Goal: Check status: Check status

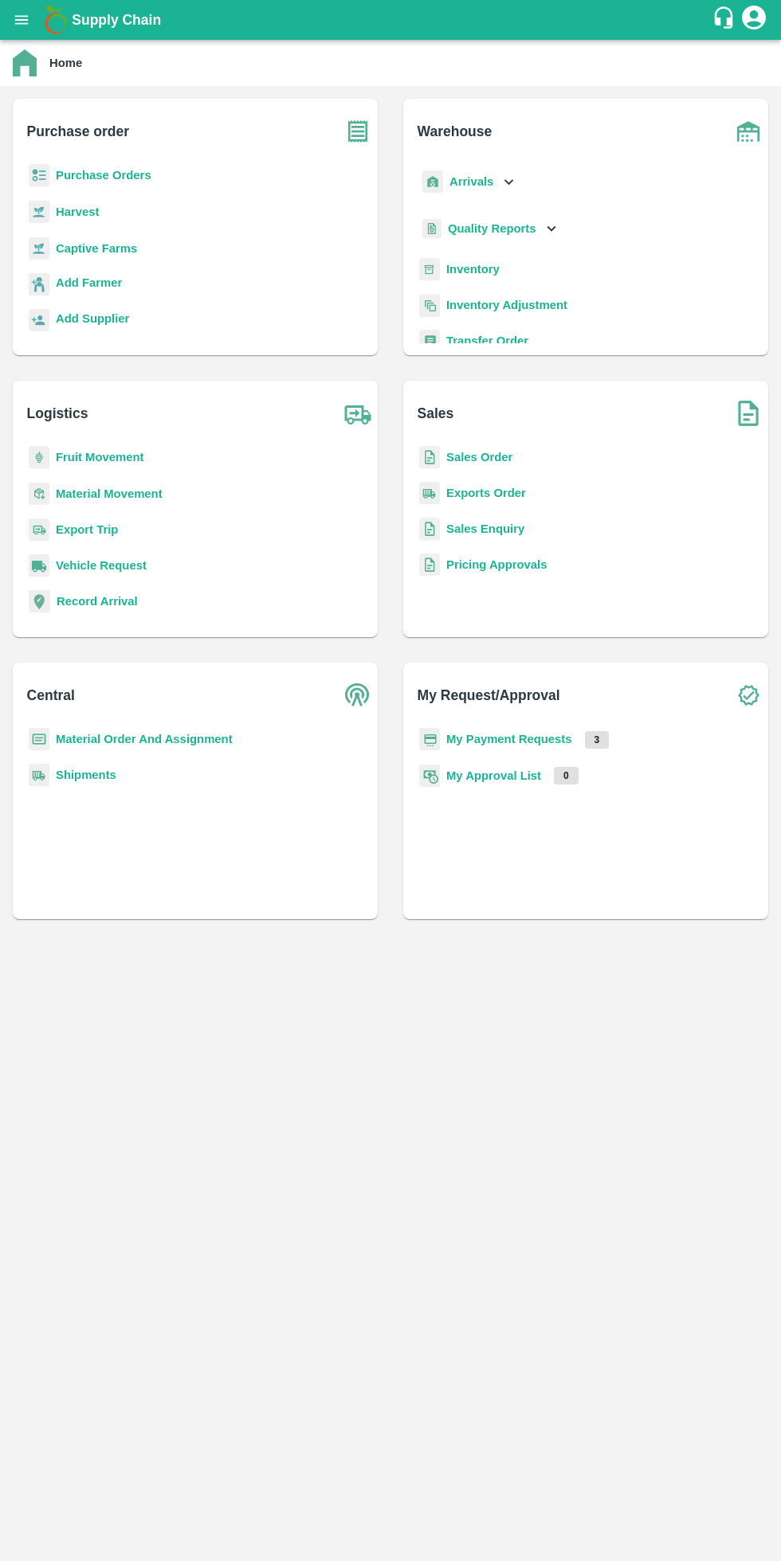
click at [557, 733] on b "My Payment Requests" at bounding box center [509, 739] width 126 height 13
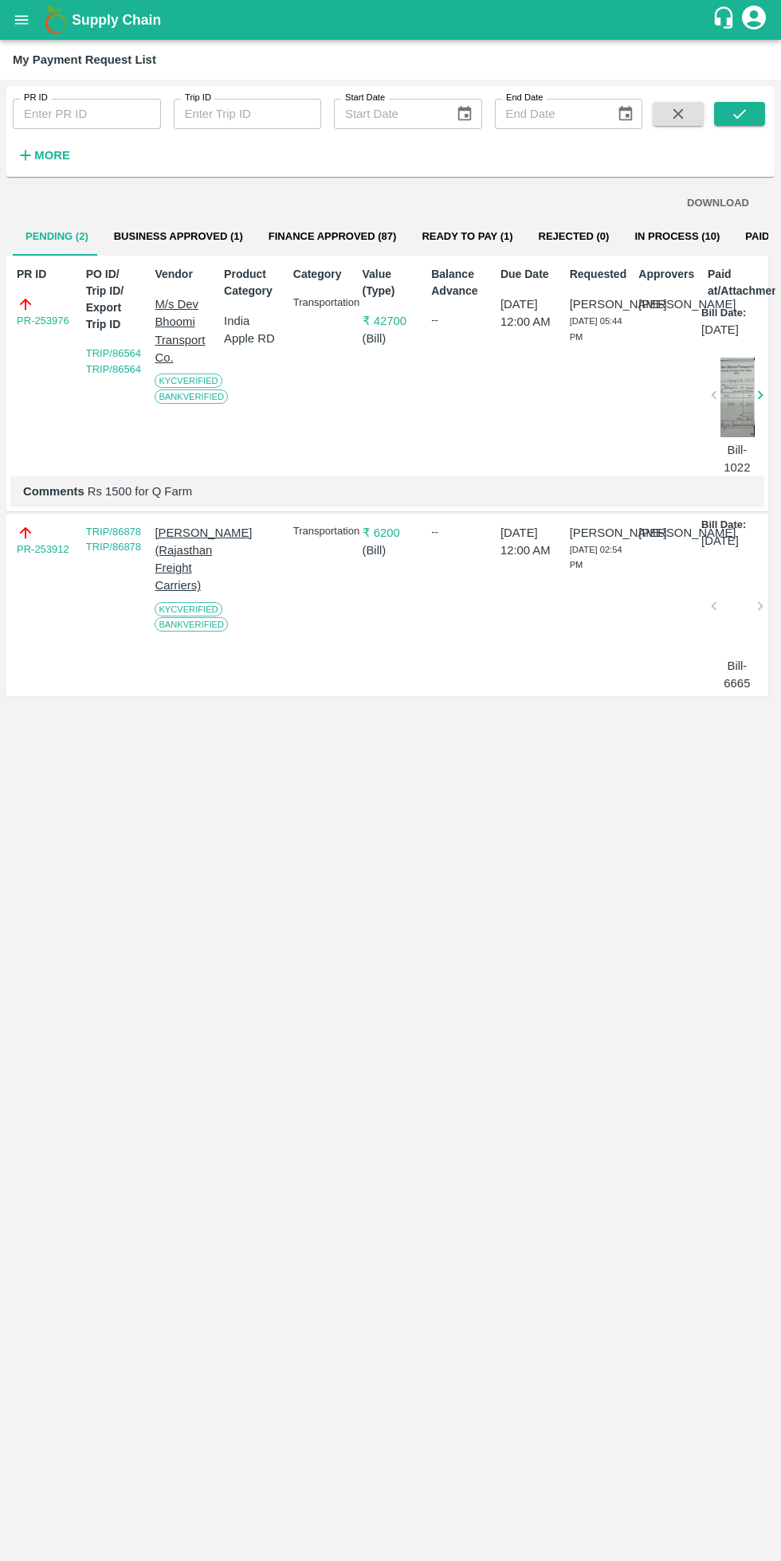
click at [57, 155] on strong "More" at bounding box center [52, 155] width 36 height 13
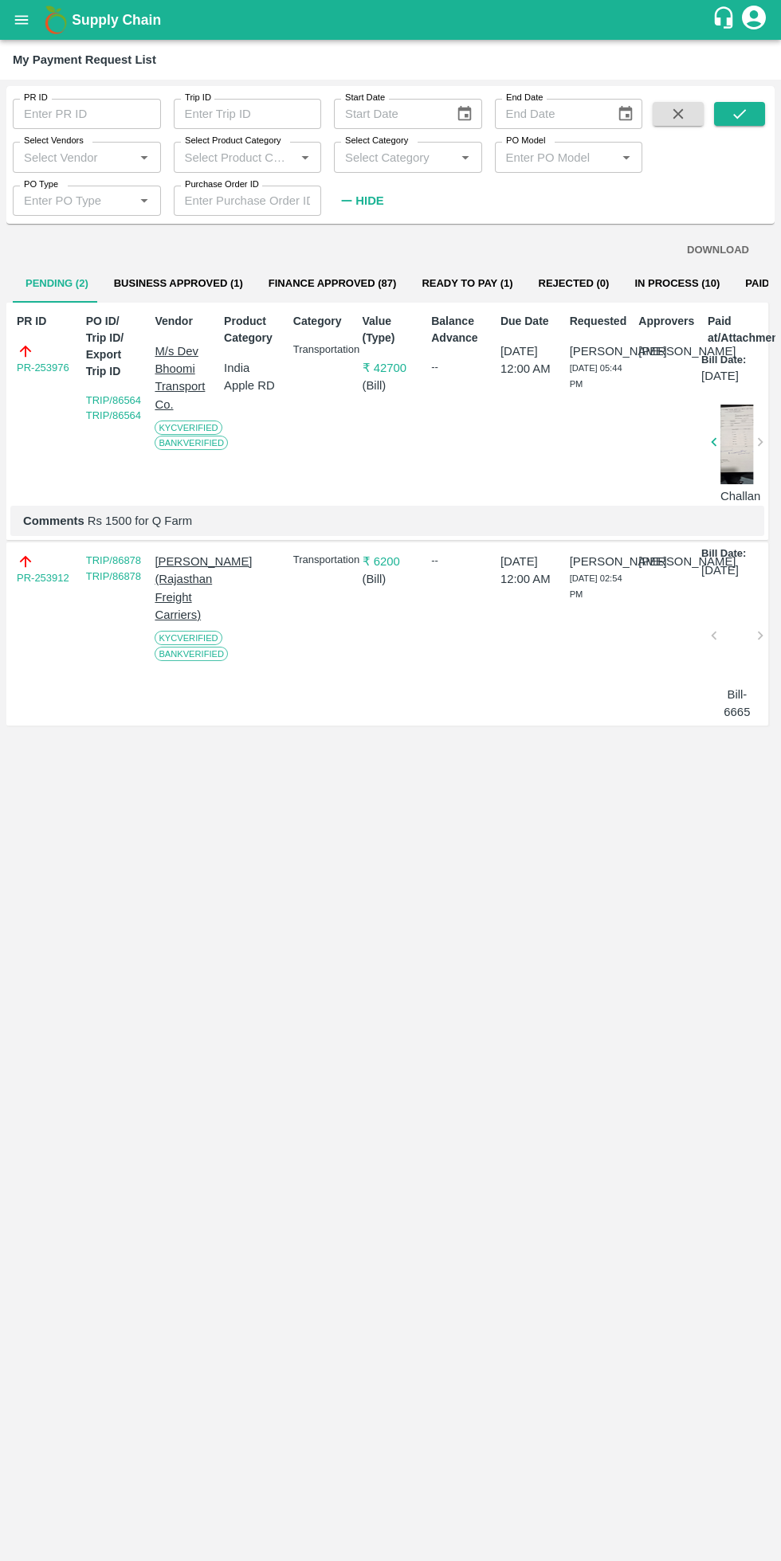
click at [107, 157] on input "Select Vendors" at bounding box center [74, 157] width 112 height 21
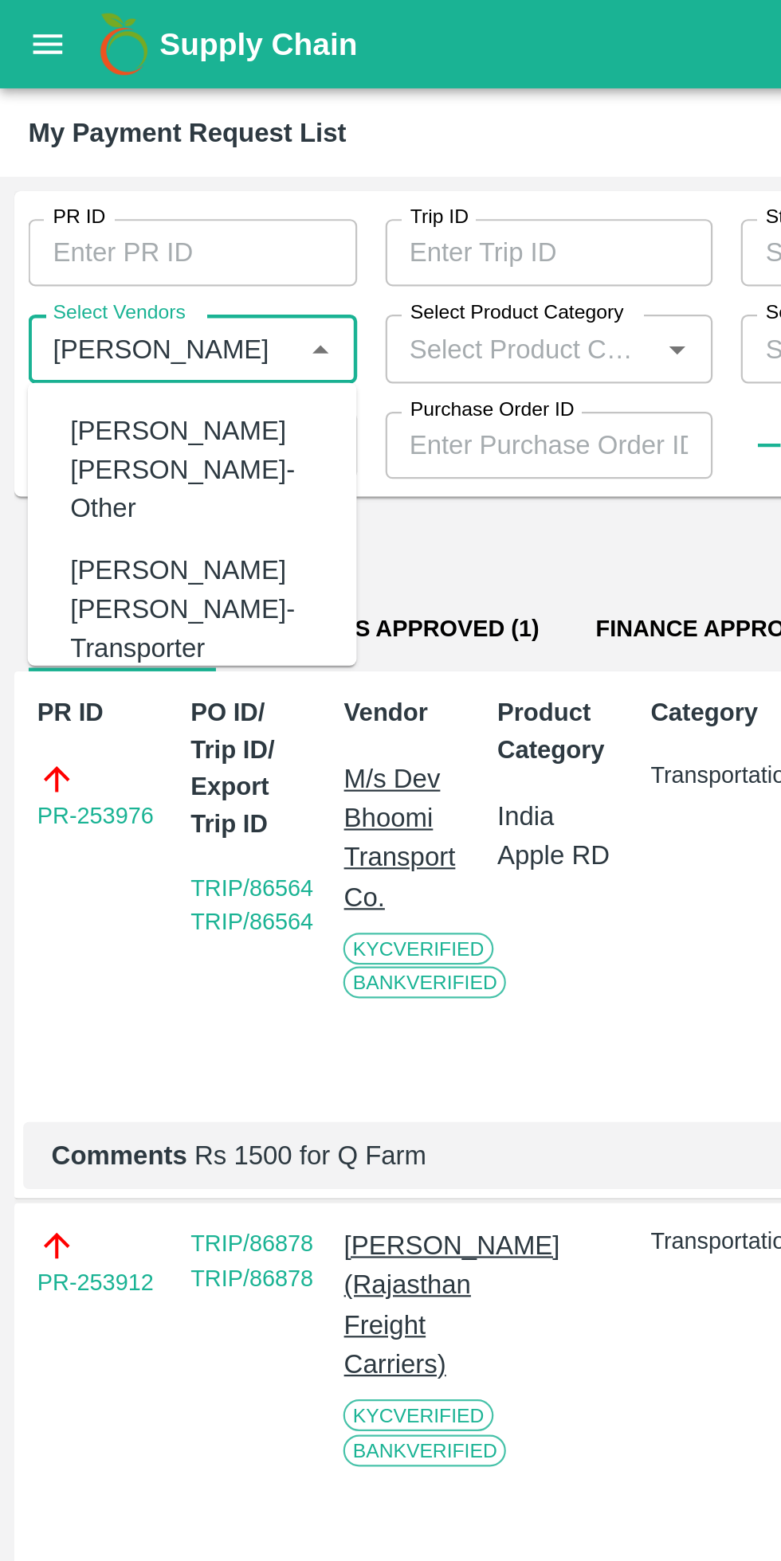
scroll to position [911, 0]
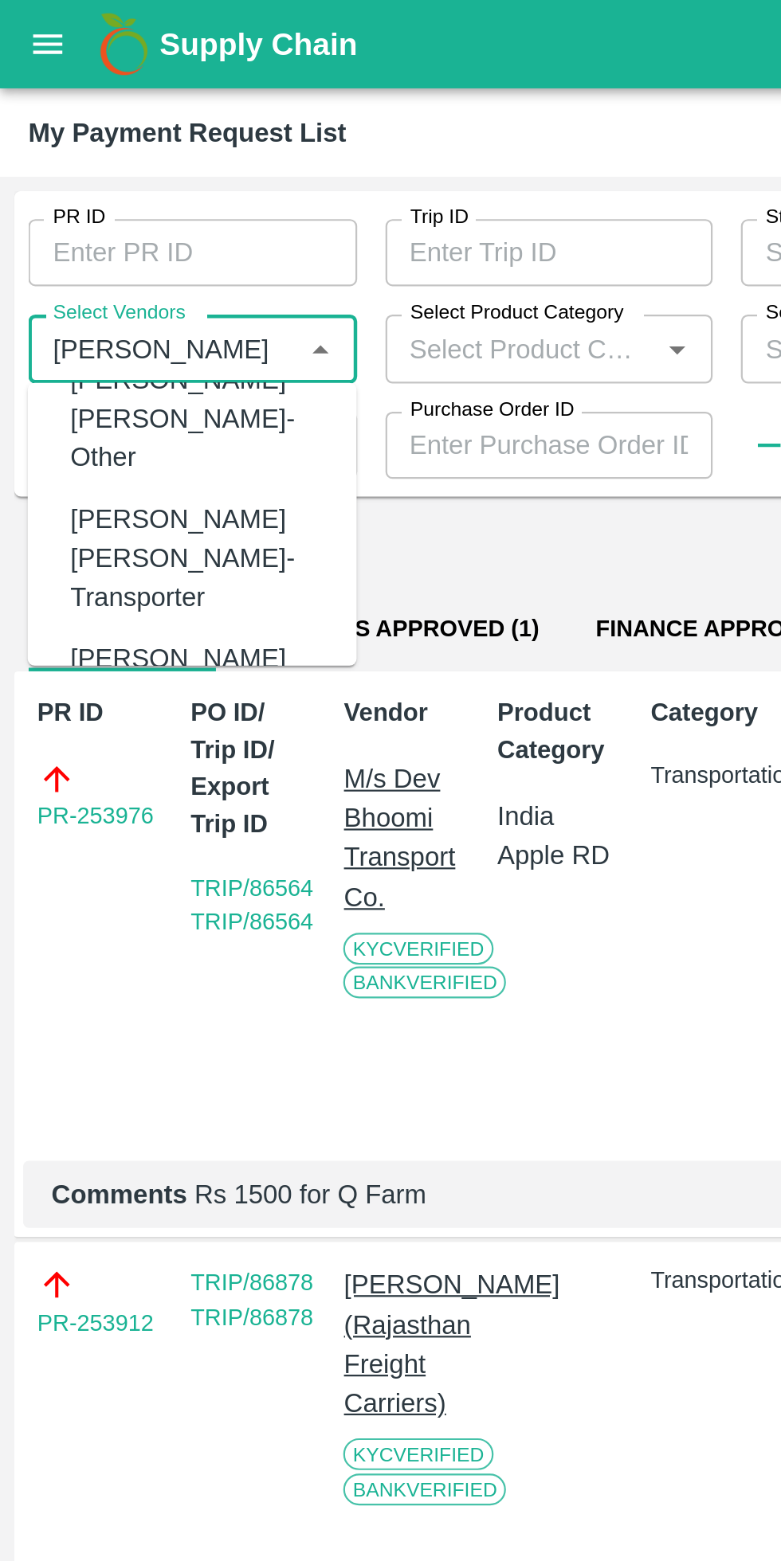
click at [91, 157] on input "Select Vendors" at bounding box center [74, 157] width 112 height 21
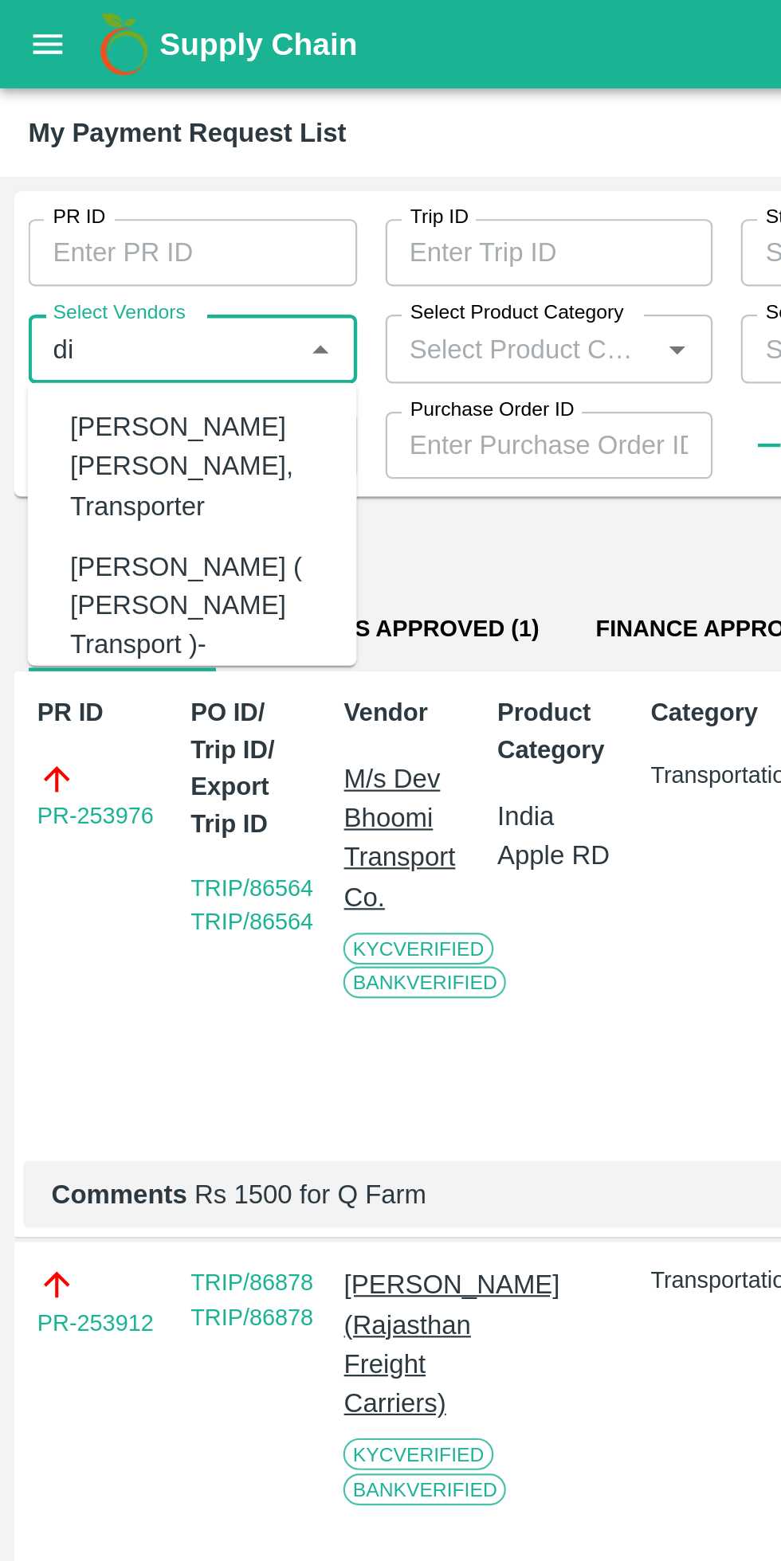
type input "d"
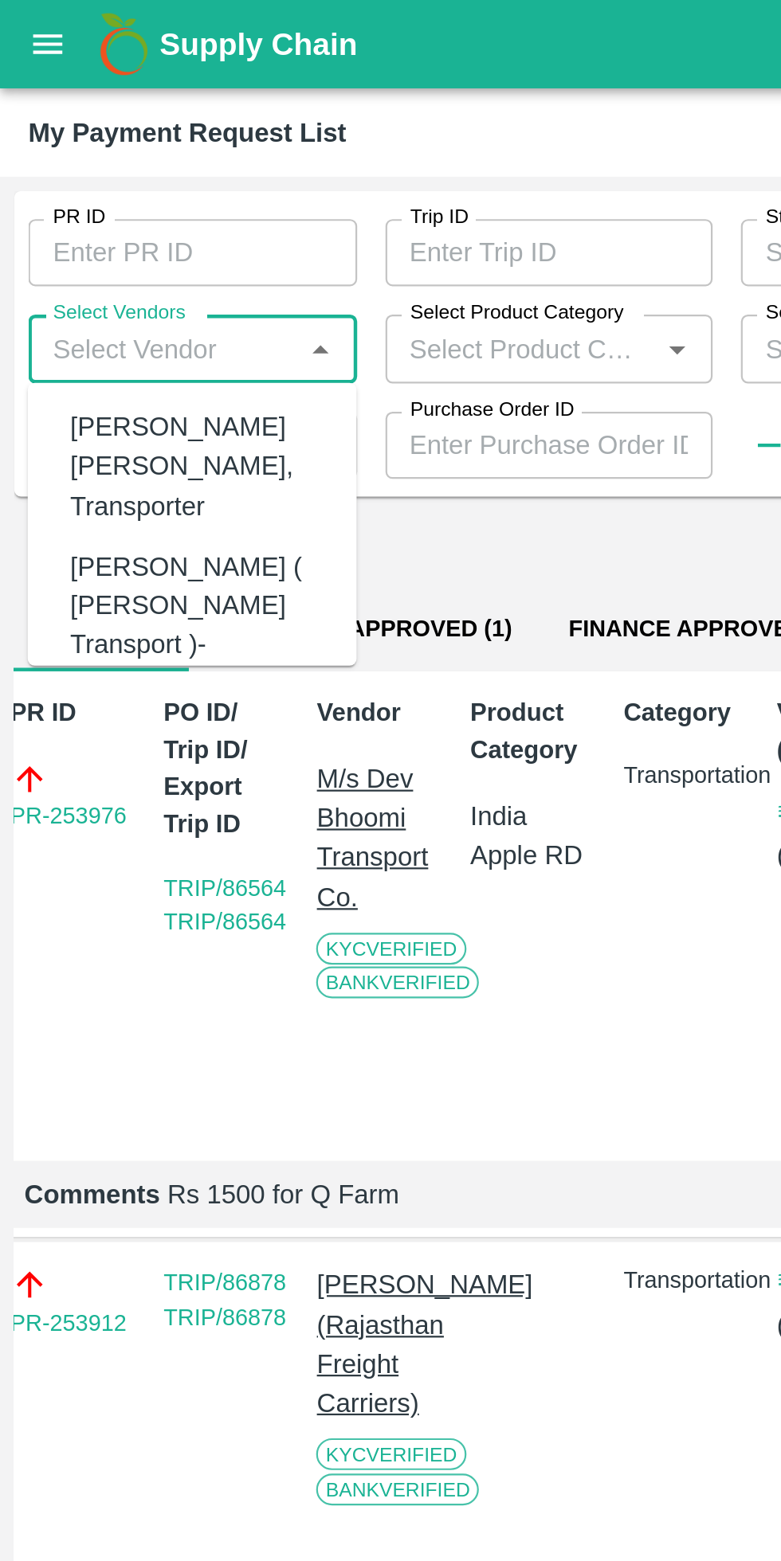
click at [118, 155] on input "Select Vendors" at bounding box center [74, 157] width 112 height 21
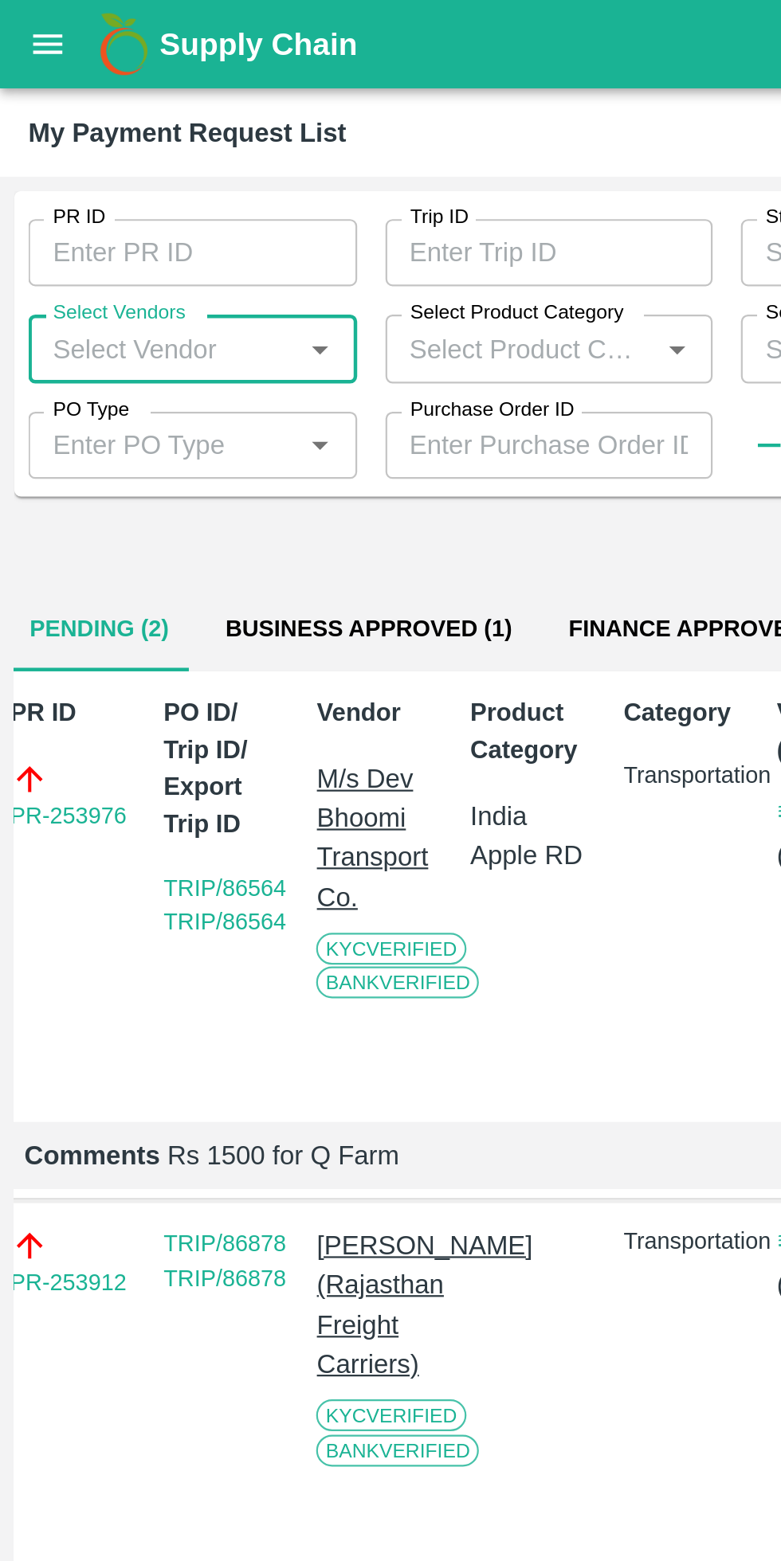
click at [79, 154] on input "Select Vendors" at bounding box center [74, 157] width 112 height 21
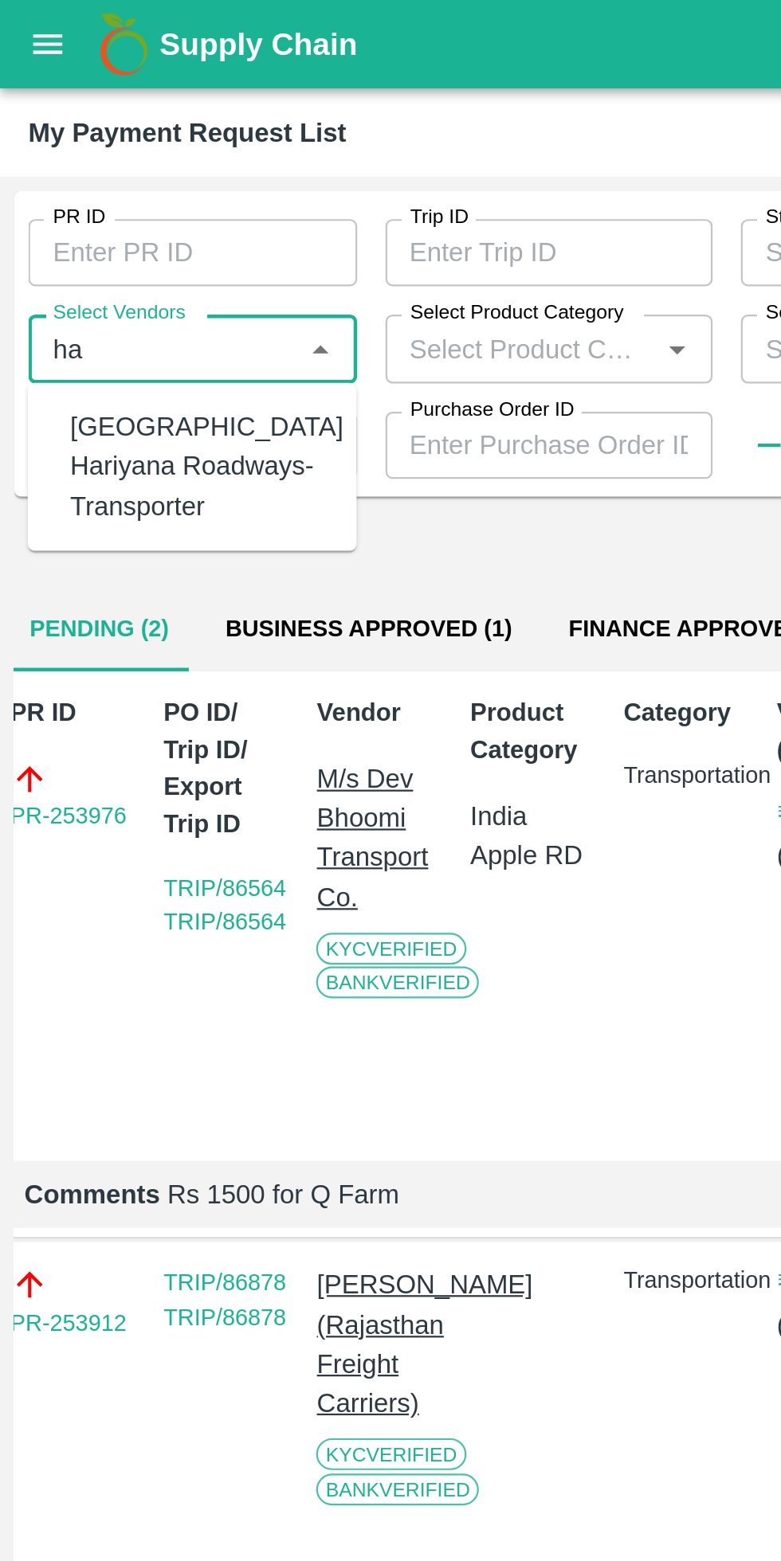
type input "h"
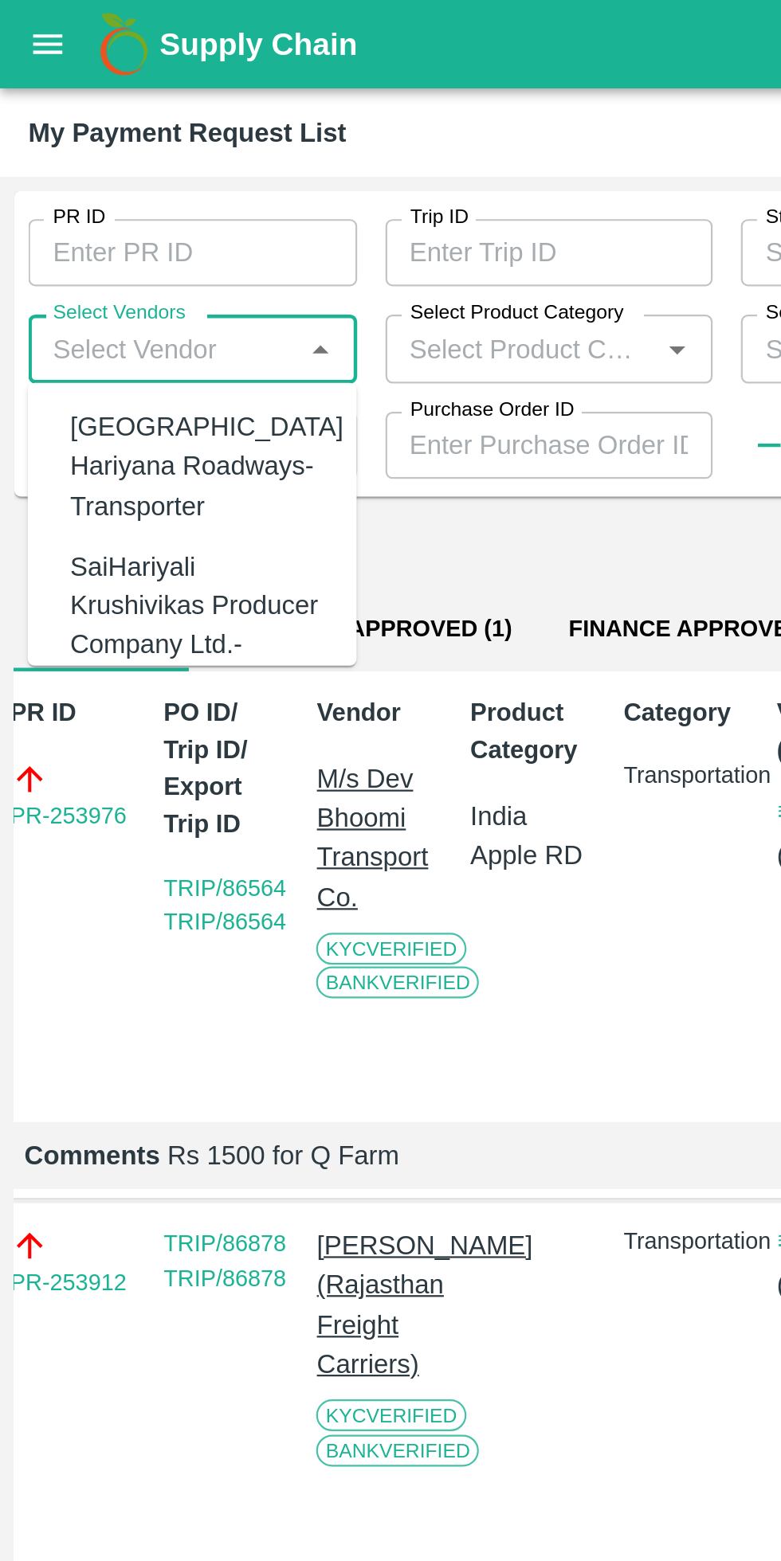
type input "h"
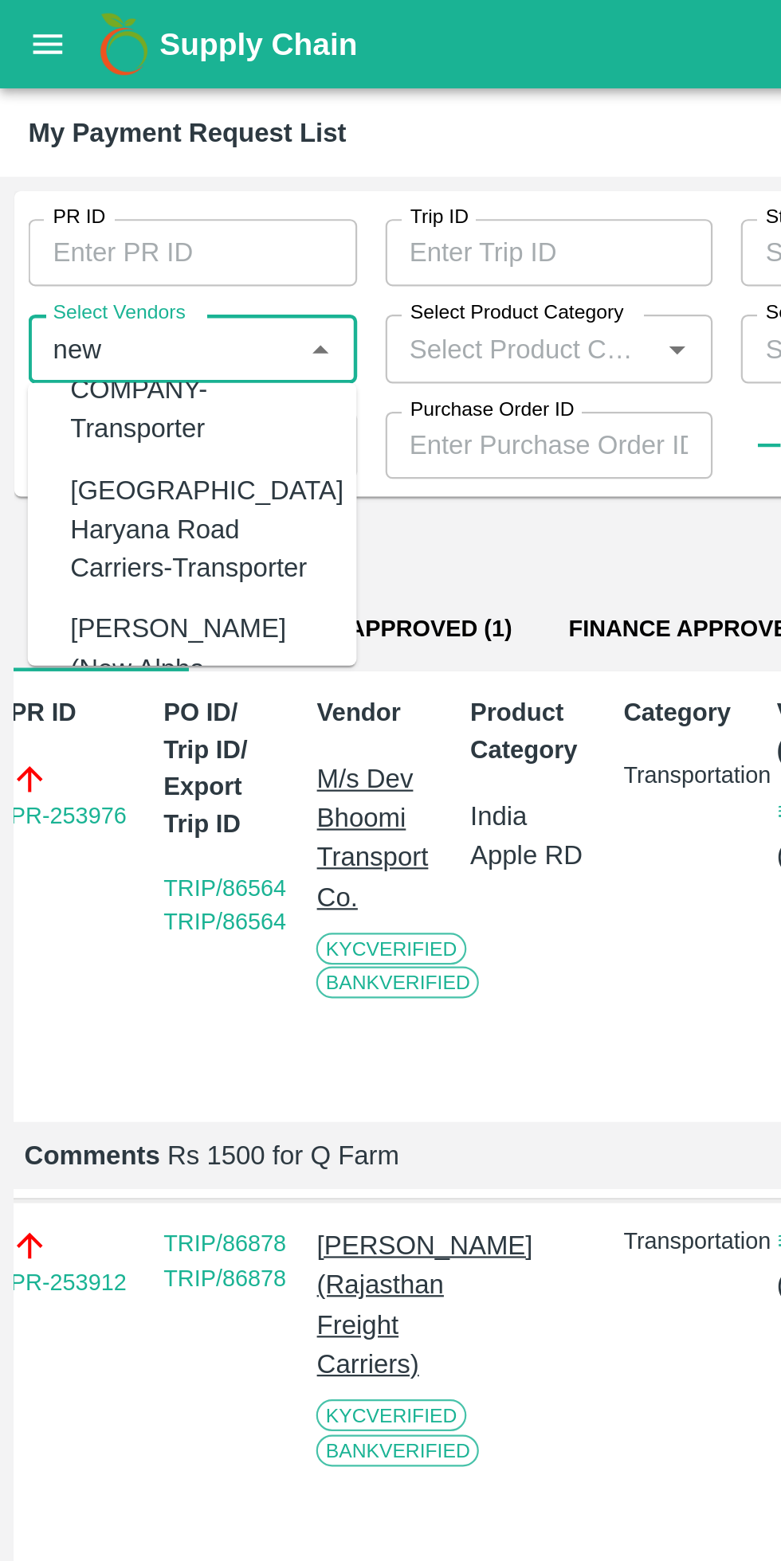
scroll to position [300, 0]
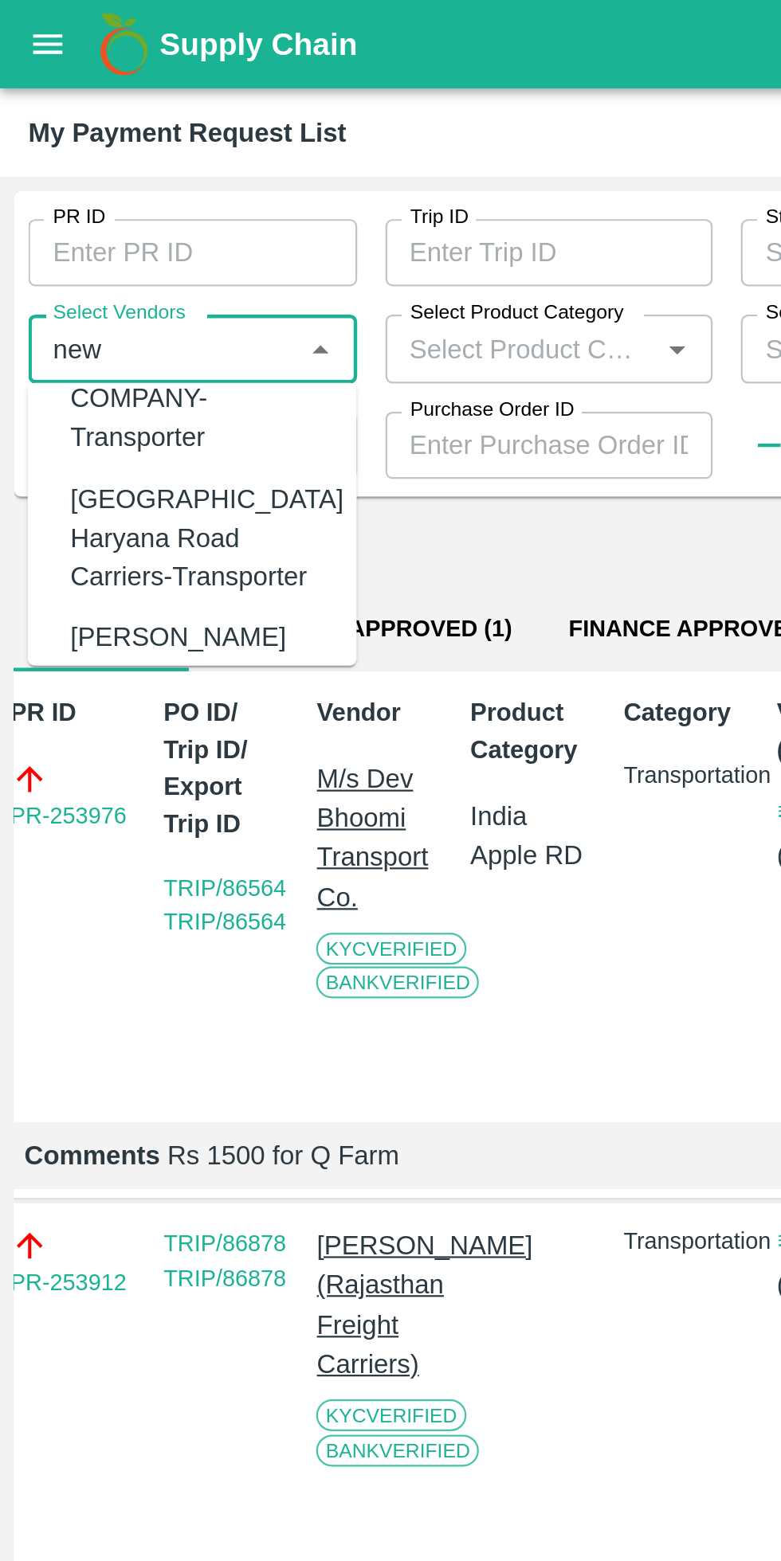
click at [88, 257] on div "[GEOGRAPHIC_DATA] Haryana Road Carriers-Transporter" at bounding box center [93, 242] width 123 height 53
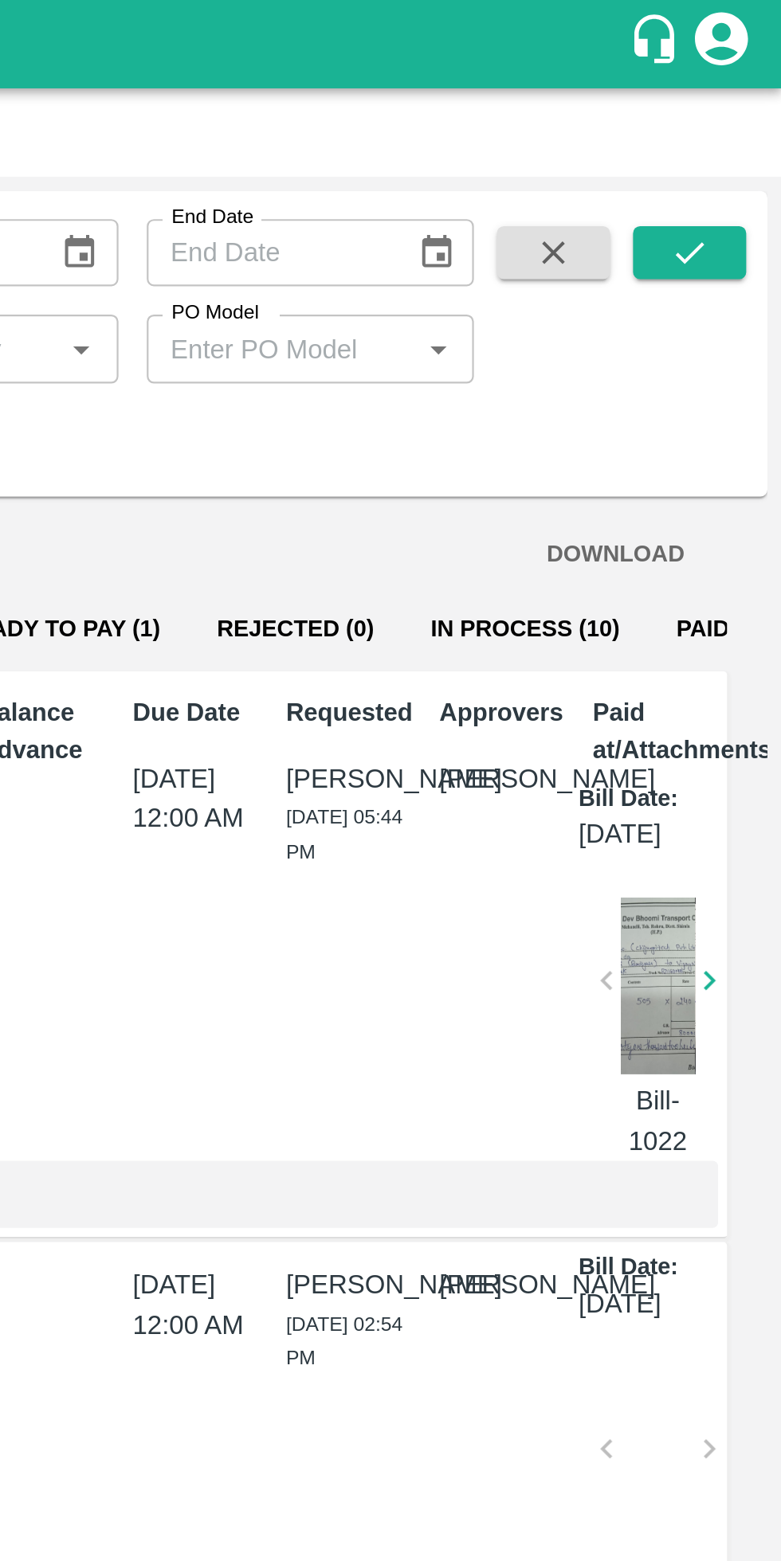
type input "[GEOGRAPHIC_DATA] Haryana Road Carriers-Transporter"
click at [748, 116] on button "submit" at bounding box center [739, 114] width 51 height 24
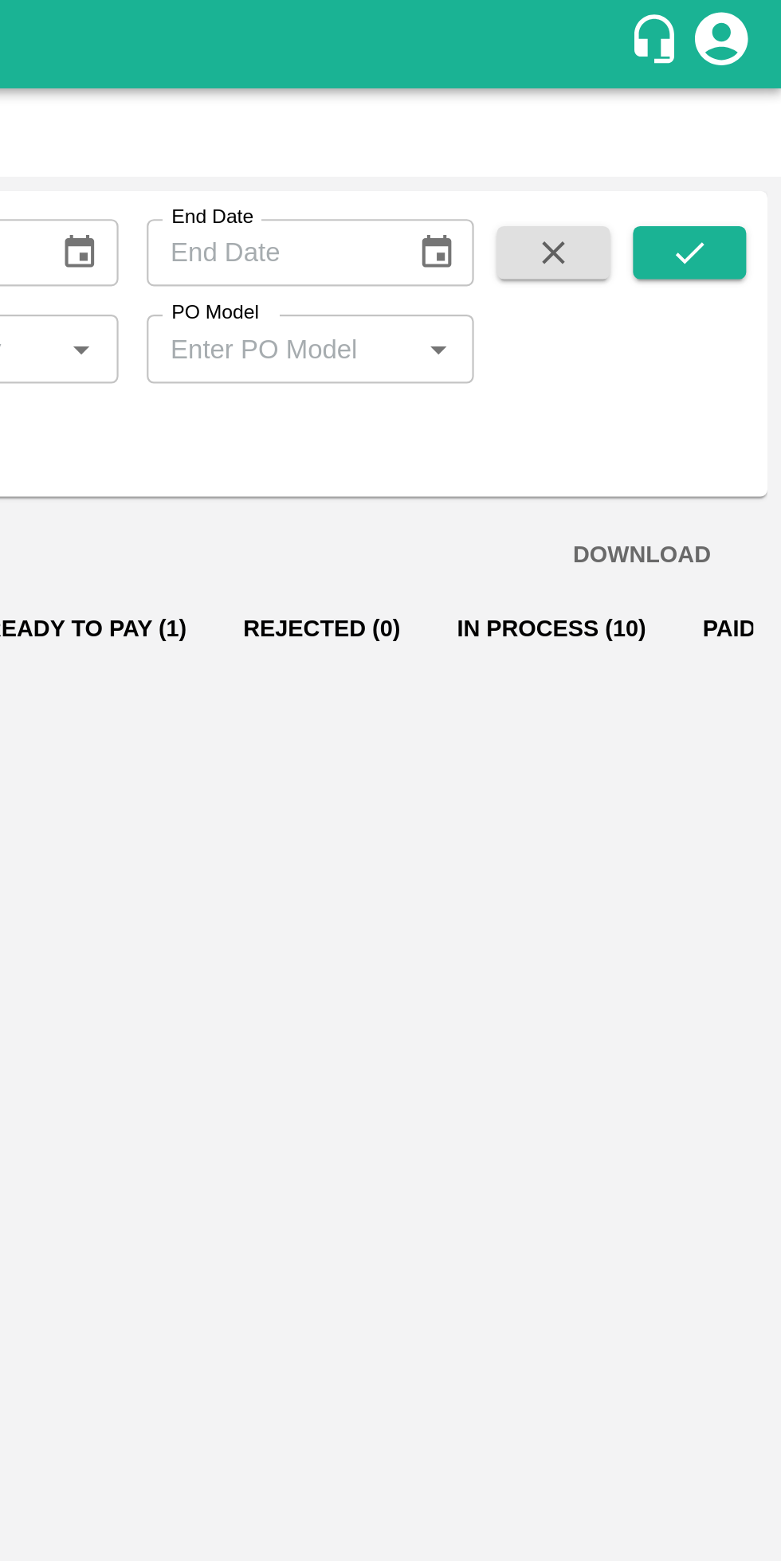
scroll to position [0, 0]
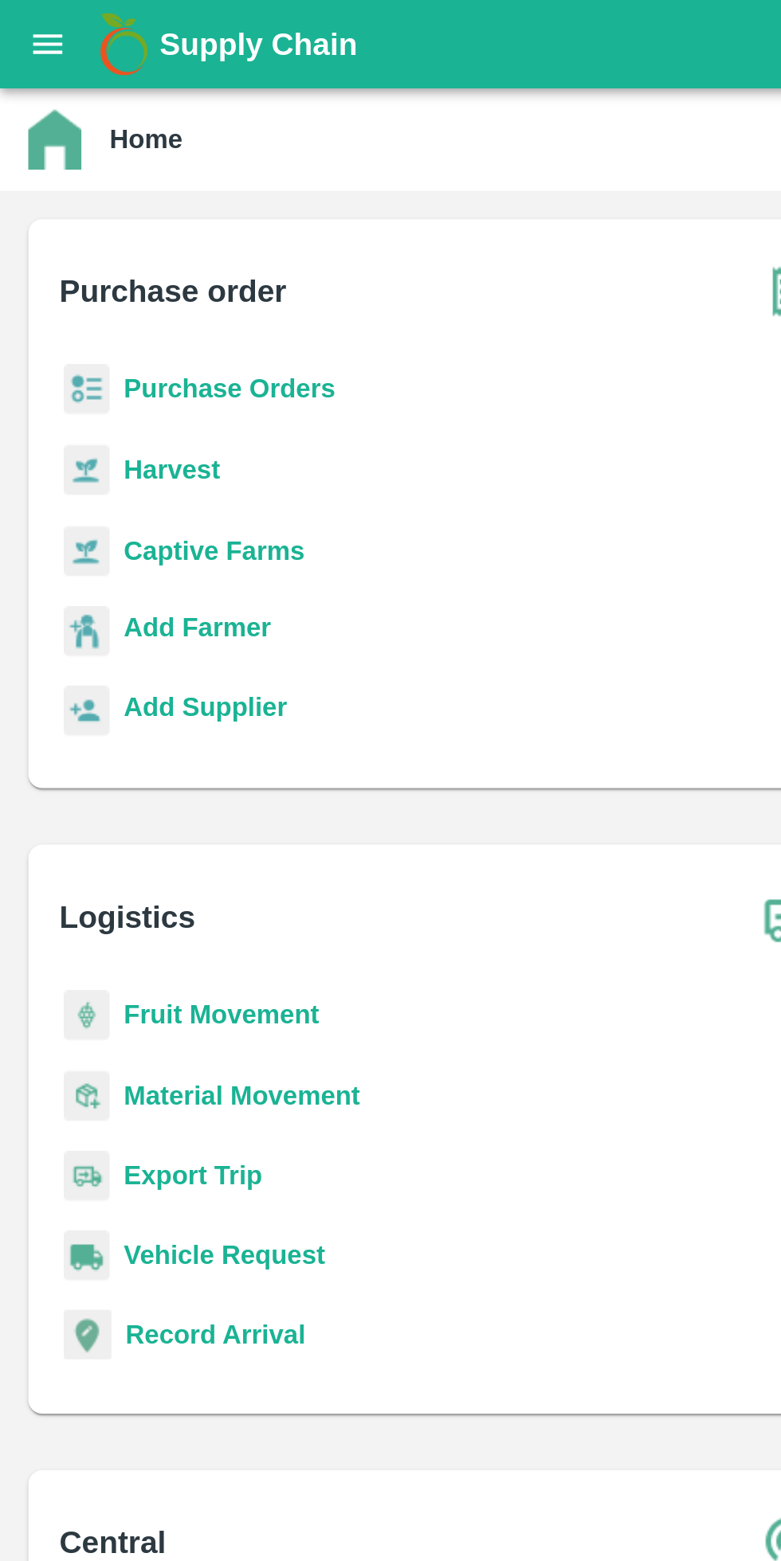
click at [18, 18] on icon "open drawer" at bounding box center [22, 20] width 18 height 18
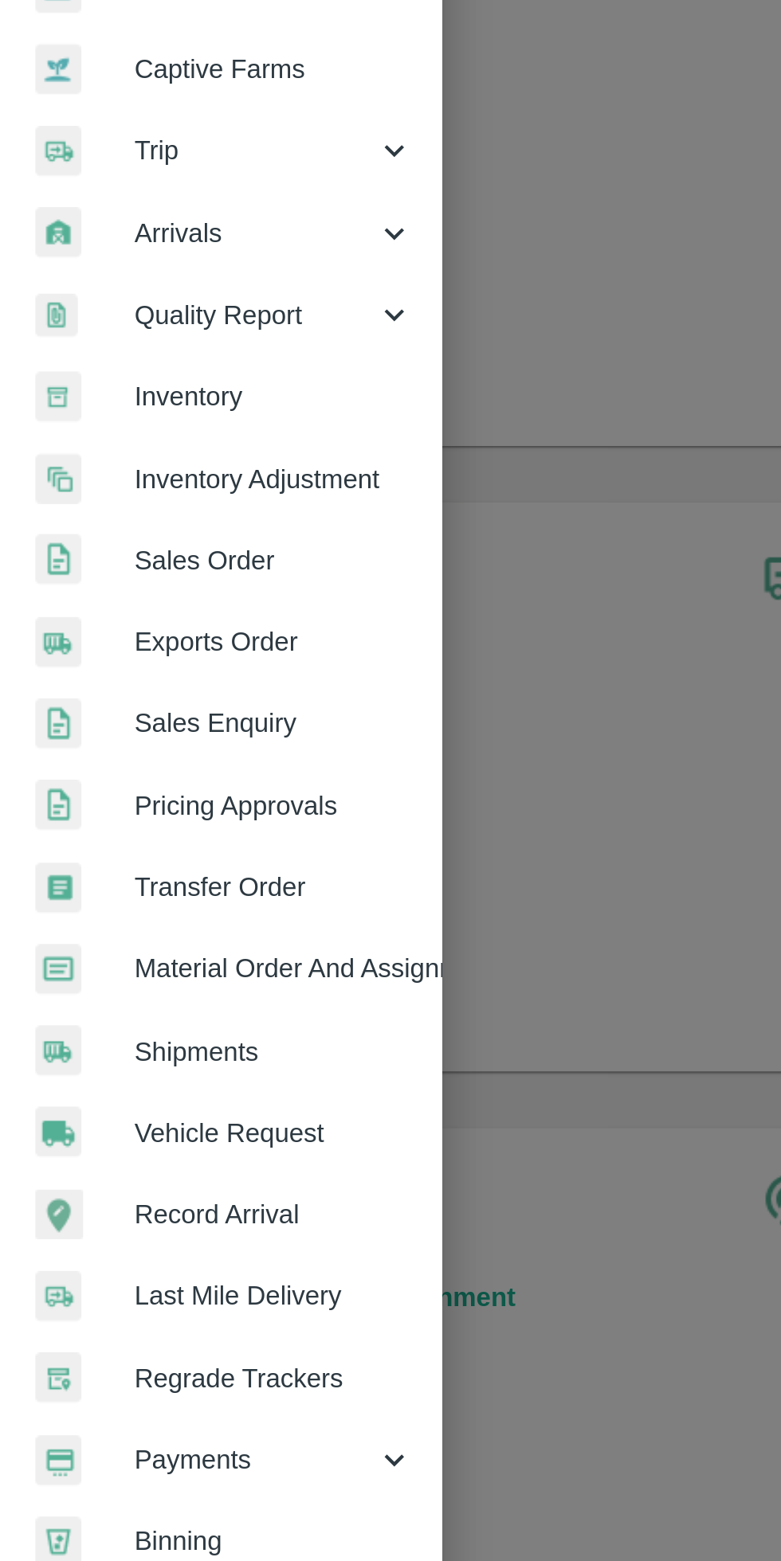
click at [130, 653] on link "Vehicle Request" at bounding box center [99, 665] width 199 height 37
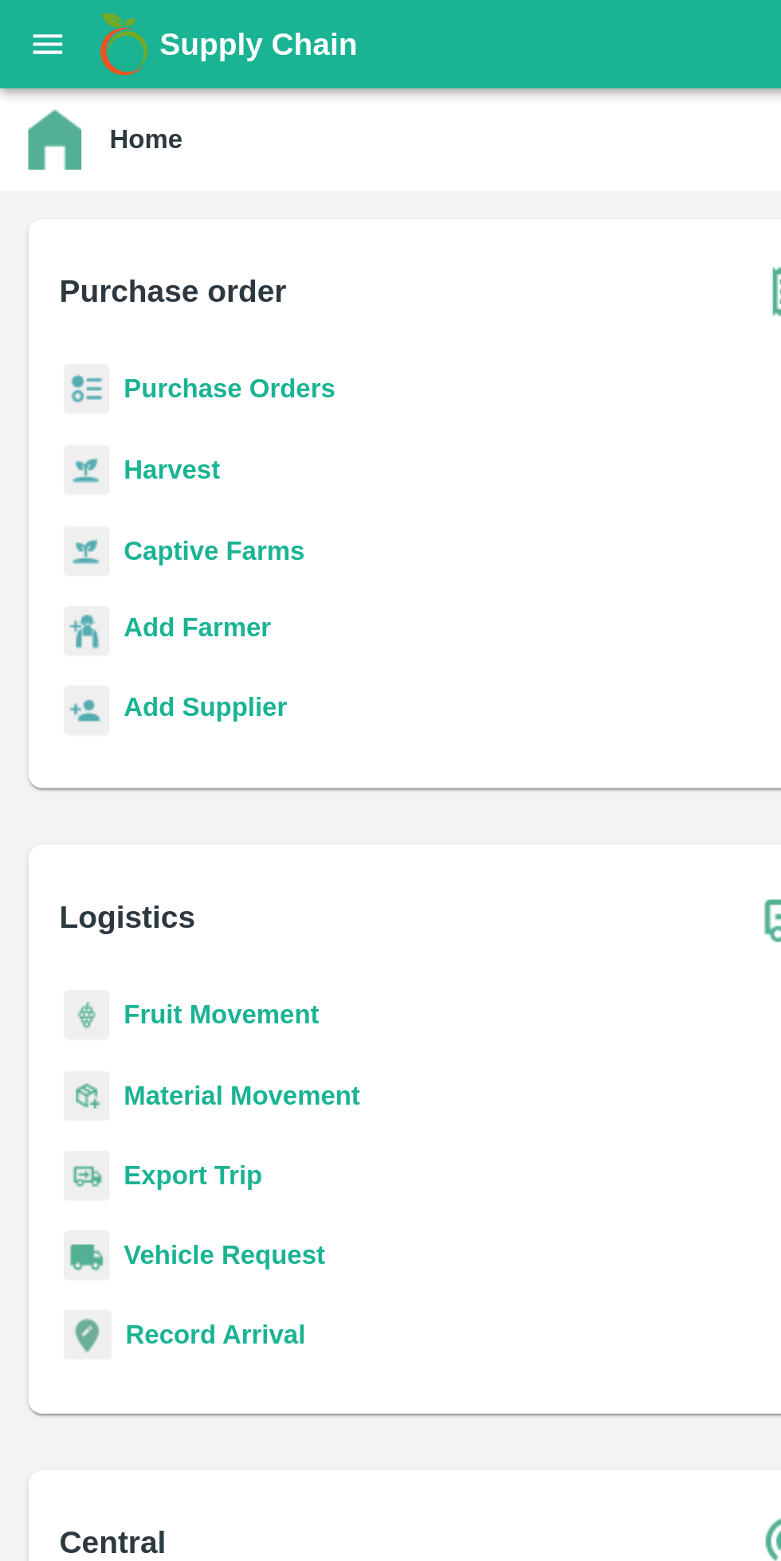
click at [21, 25] on icon "open drawer" at bounding box center [22, 20] width 18 height 18
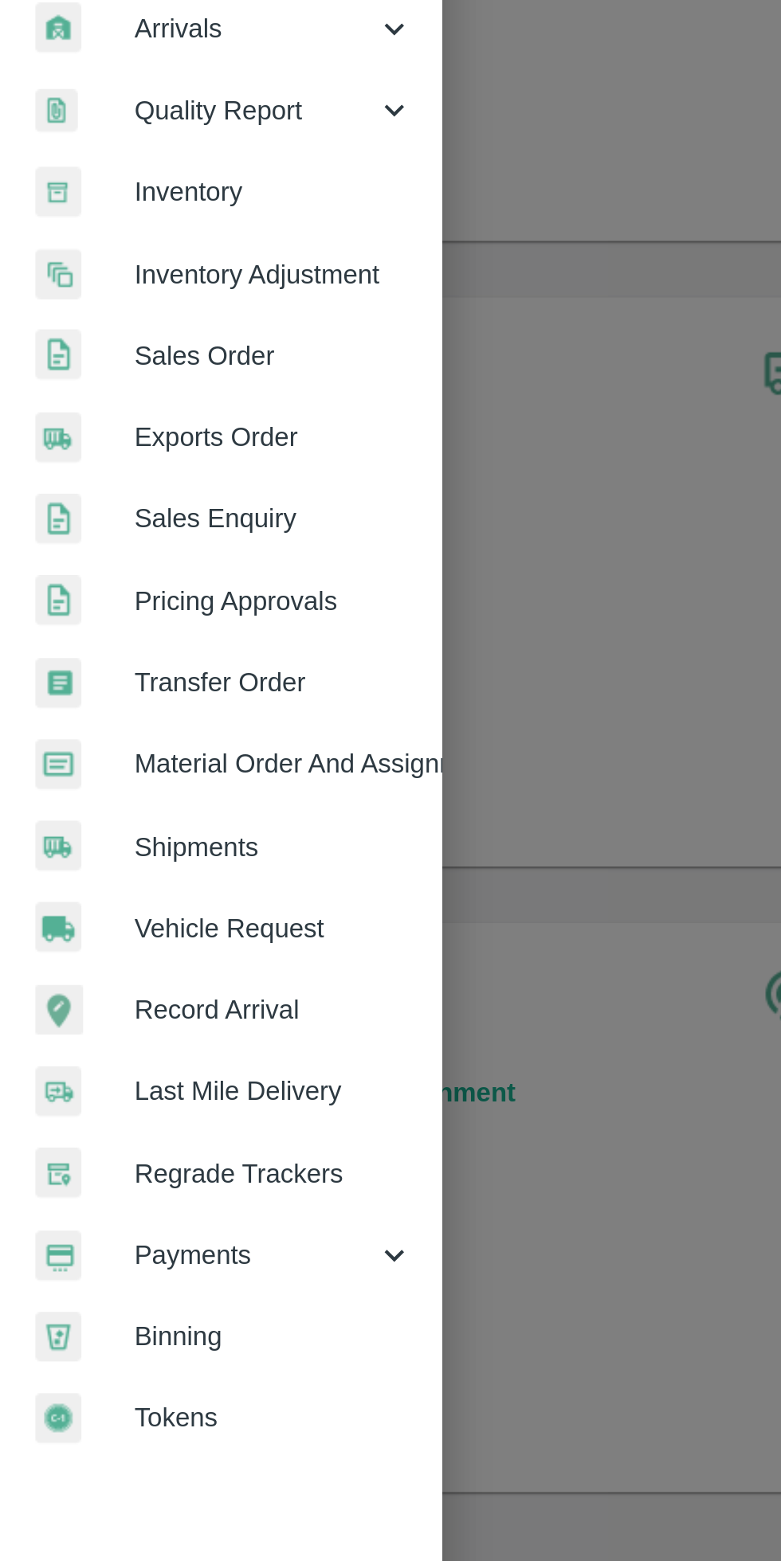
click at [121, 810] on span "Payments" at bounding box center [115, 813] width 108 height 18
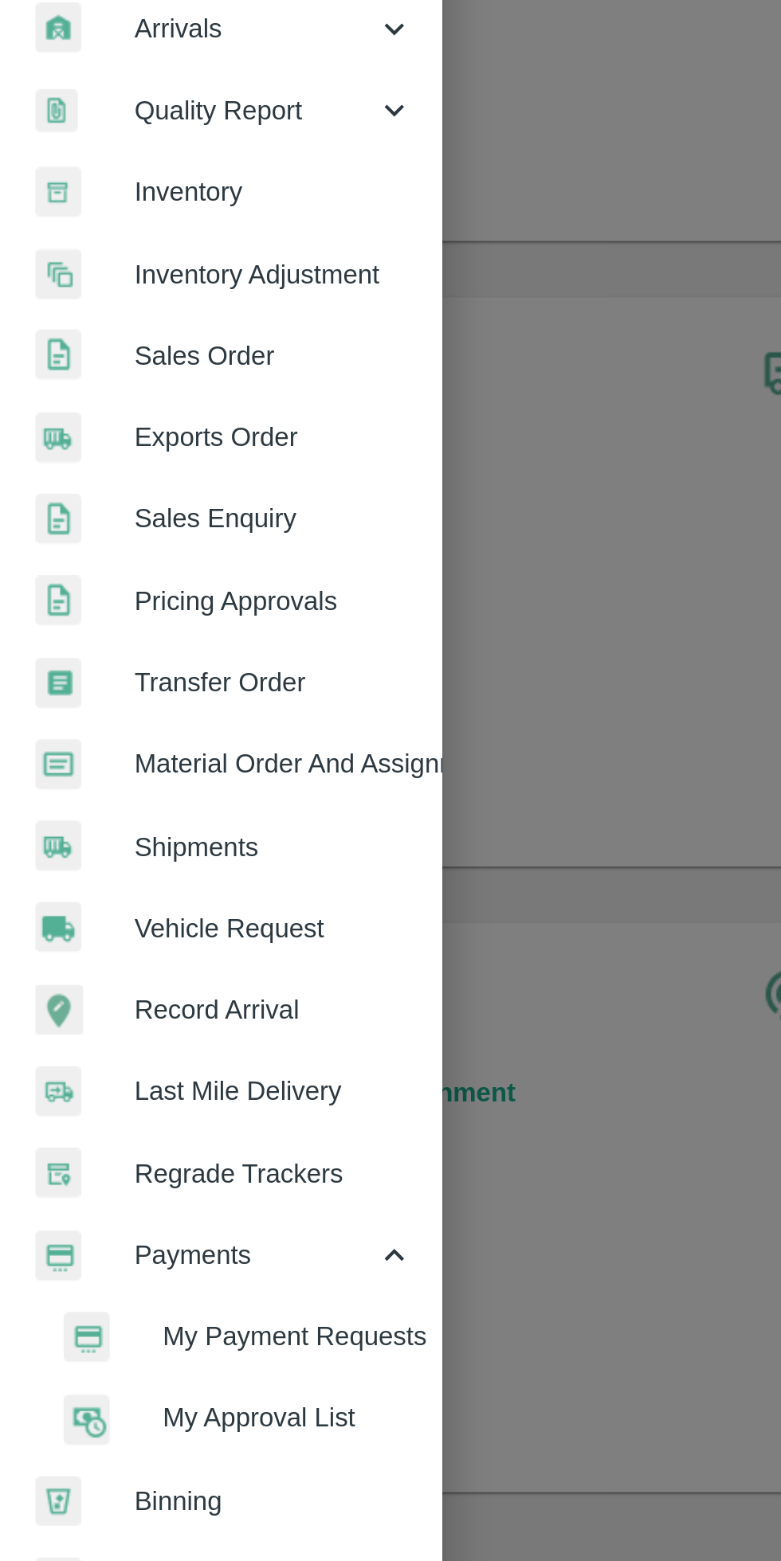
click at [151, 848] on span "My Payment Requests" at bounding box center [129, 849] width 113 height 18
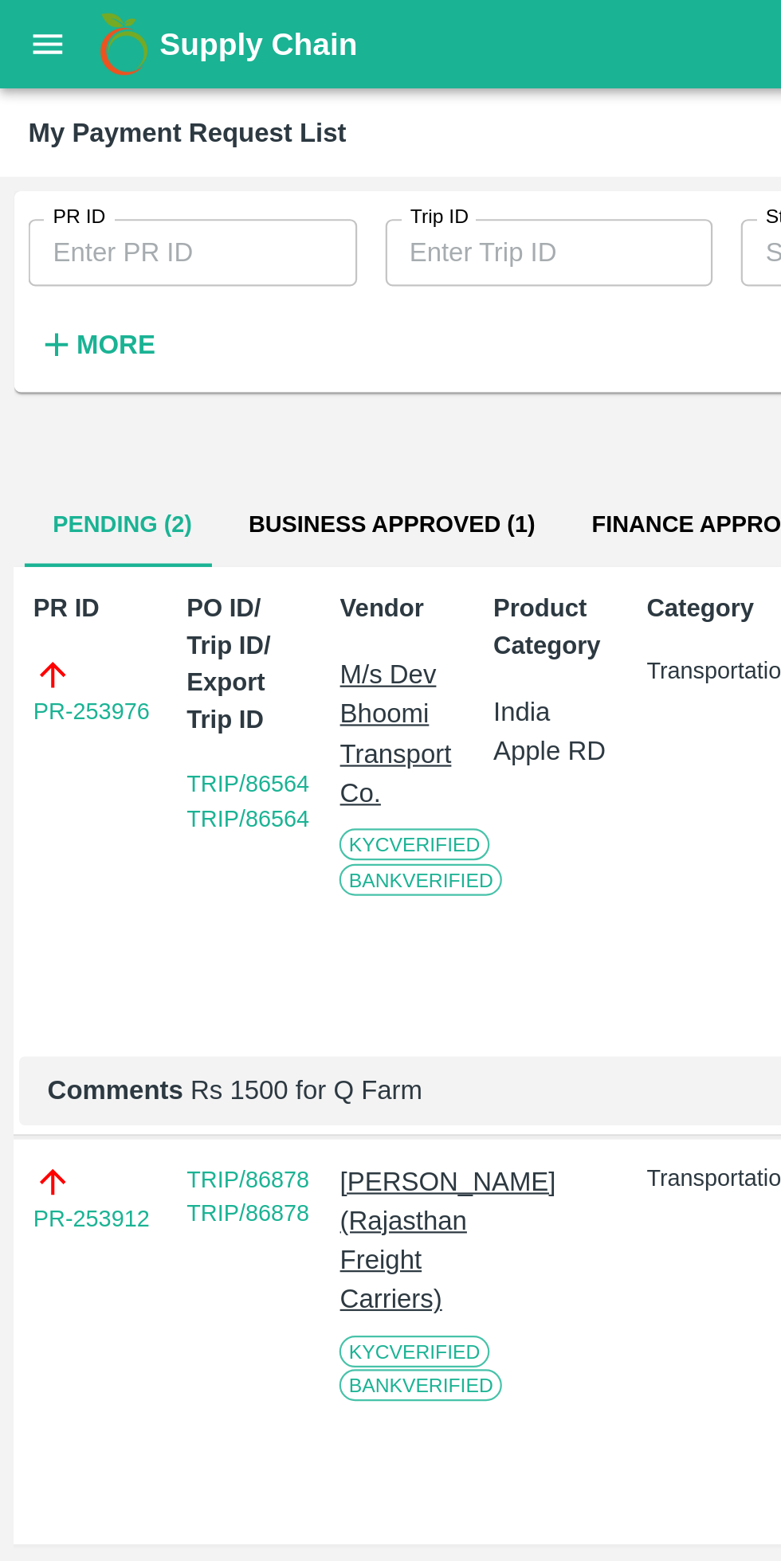
scroll to position [0, 11]
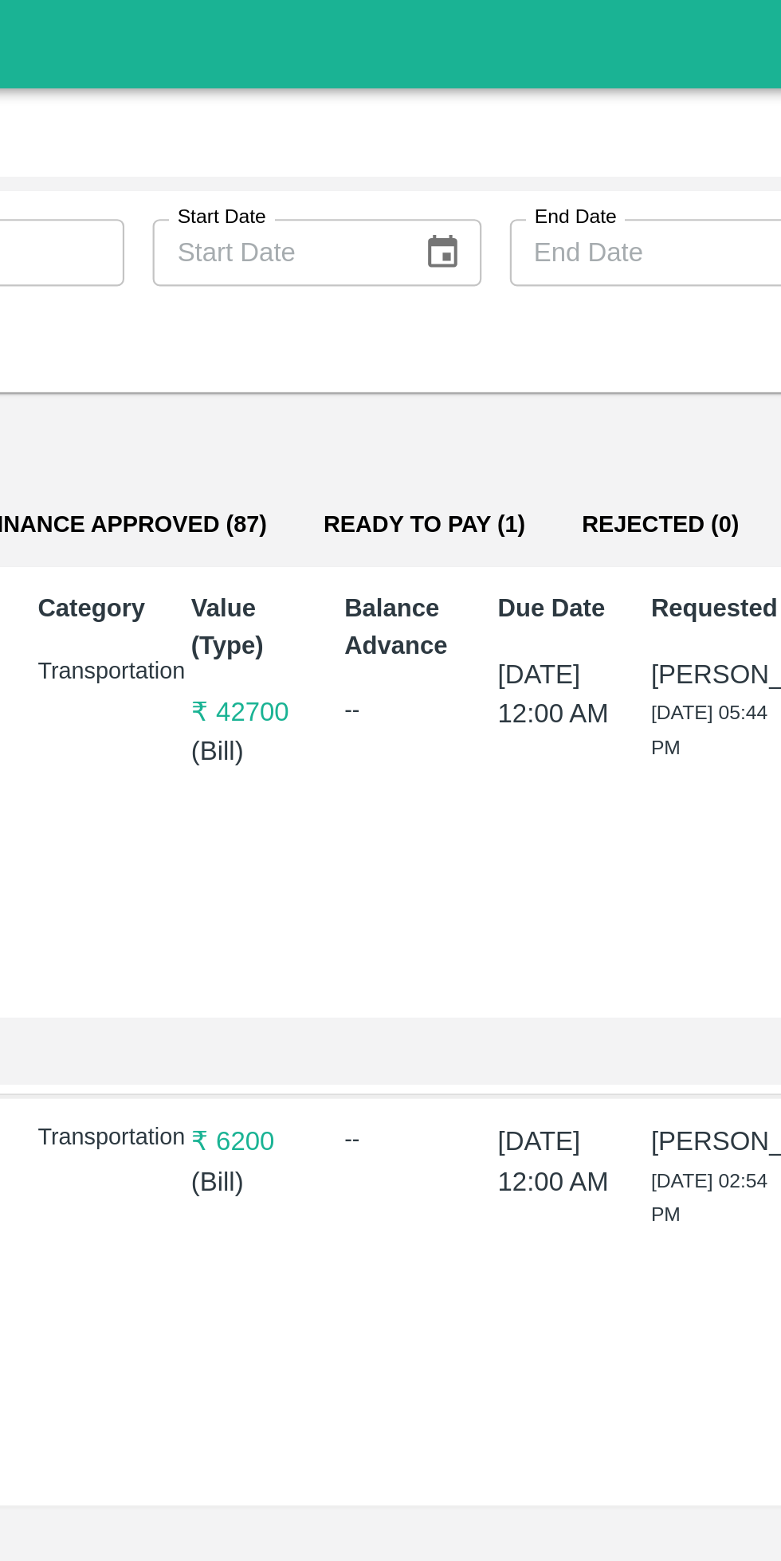
click at [335, 242] on button "Finance Approved (87)" at bounding box center [322, 236] width 154 height 38
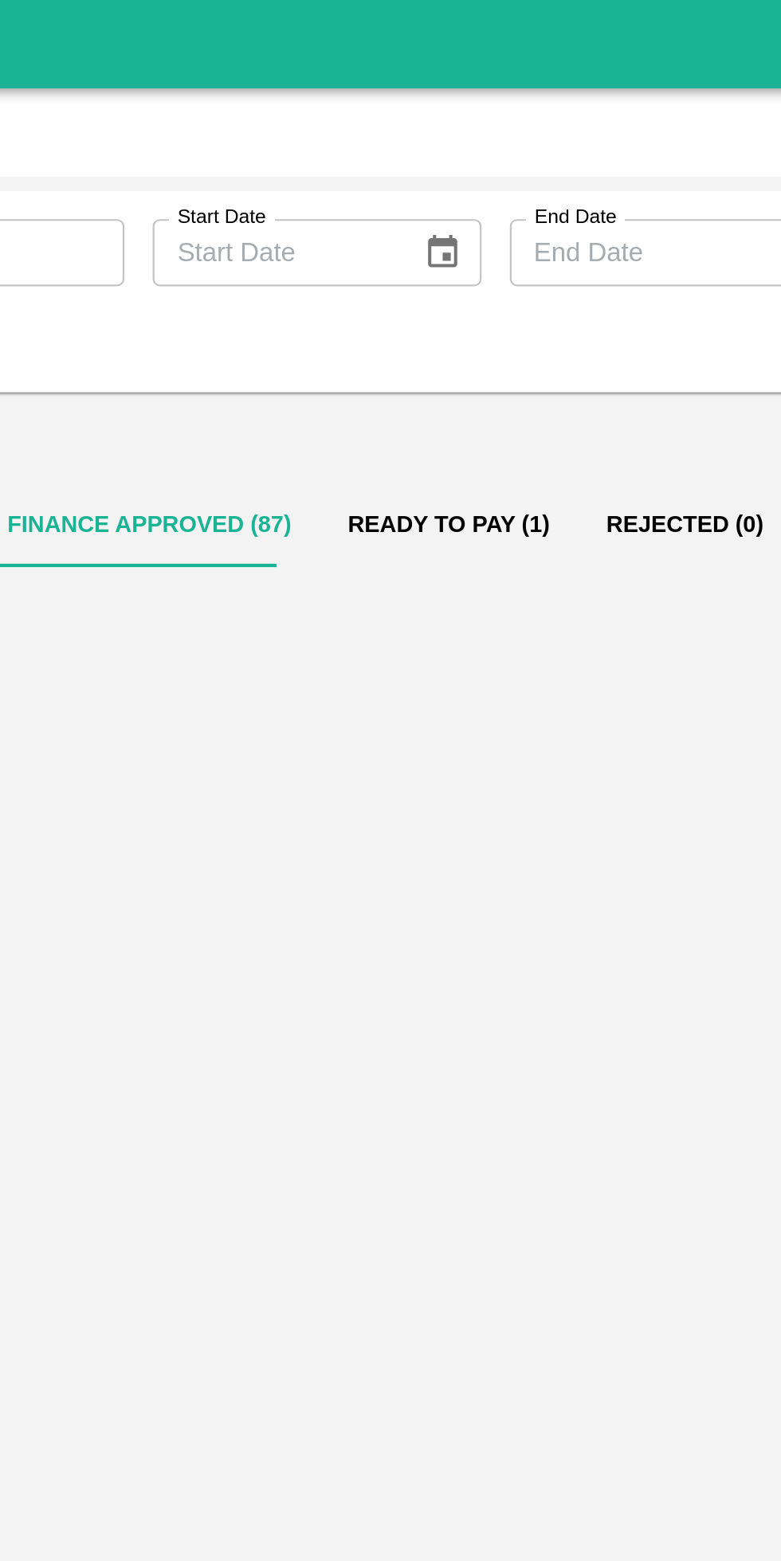
scroll to position [0, 0]
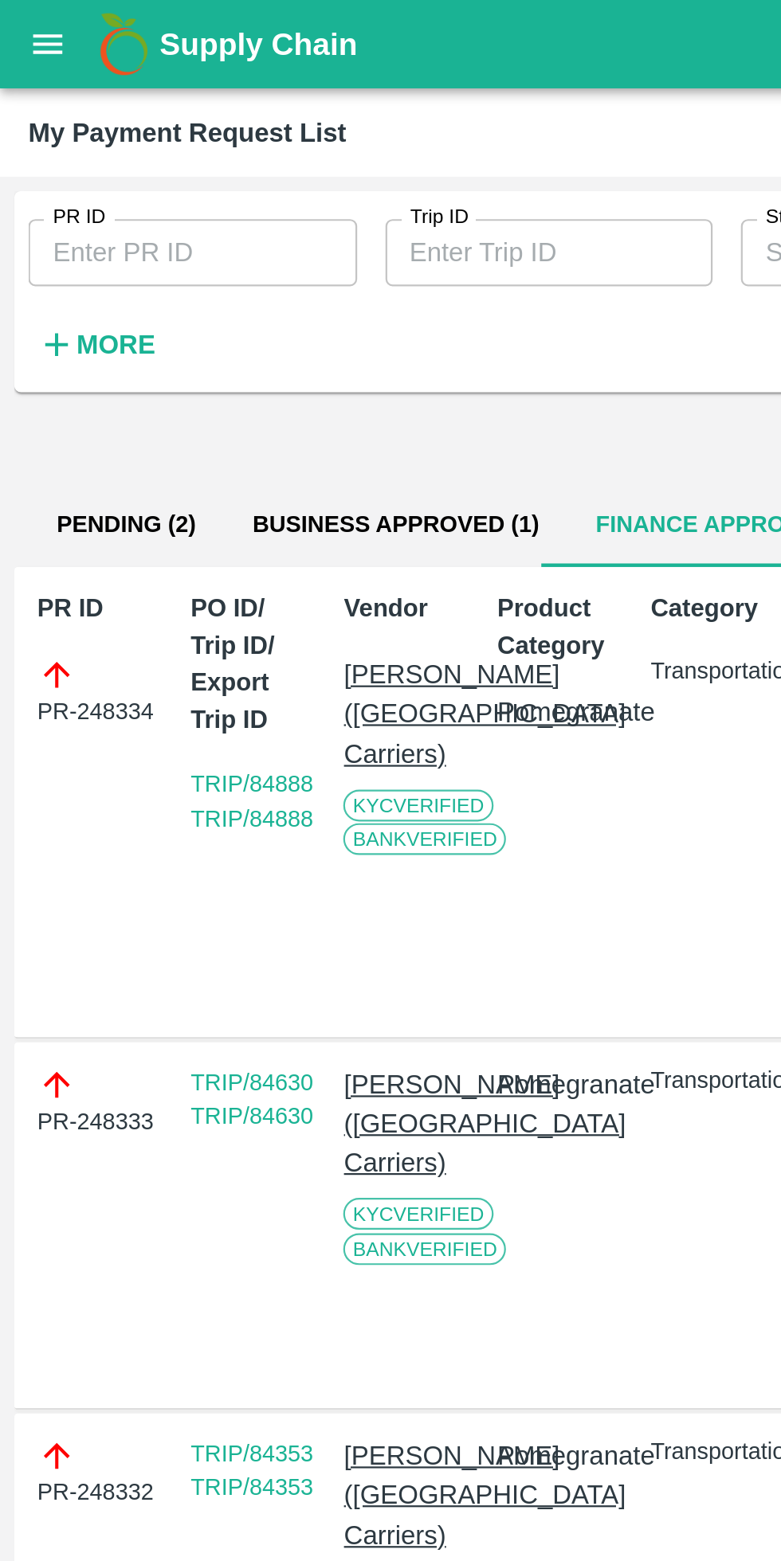
click at [55, 146] on h6 "More" at bounding box center [52, 155] width 36 height 21
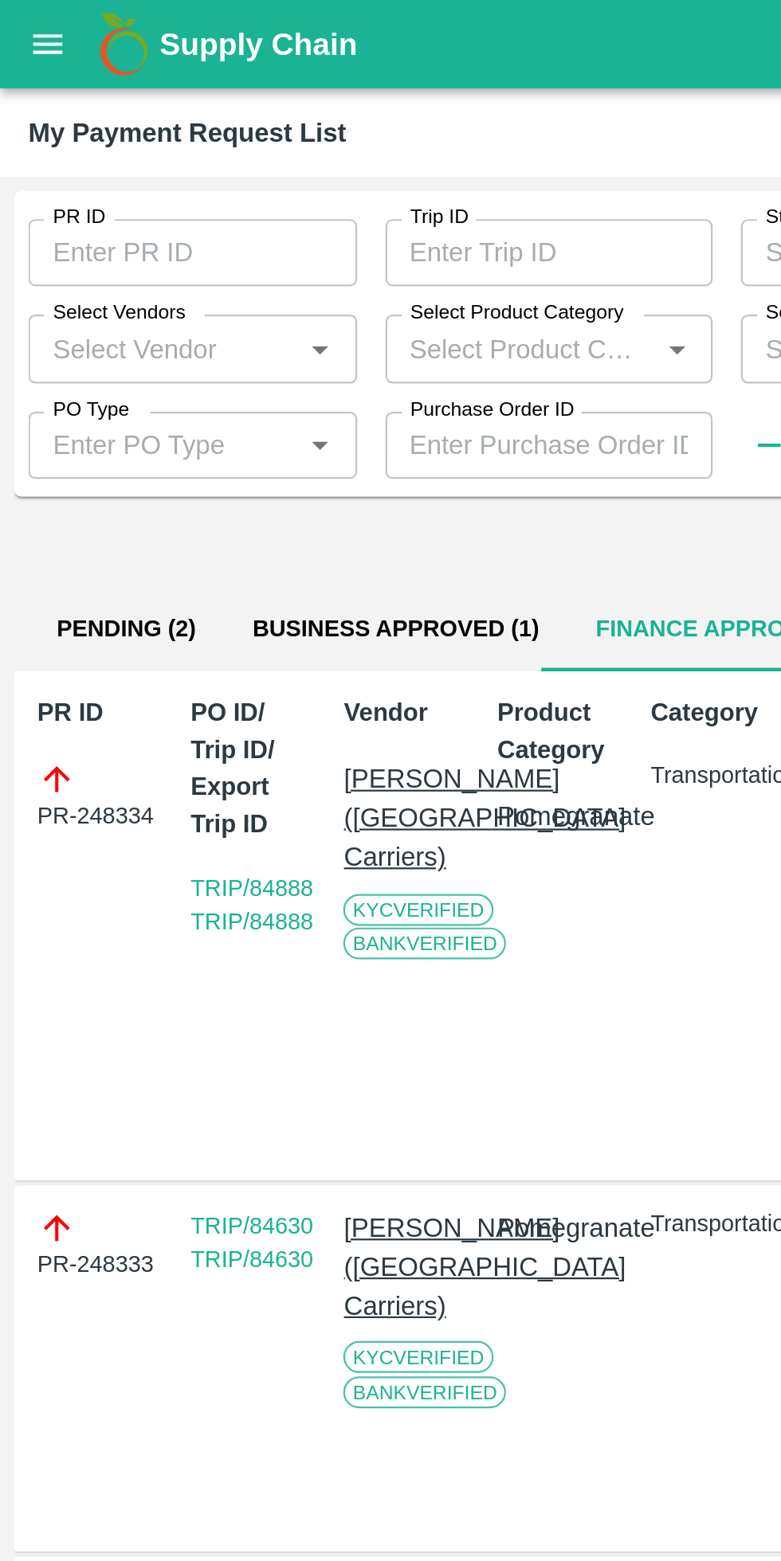
click at [96, 151] on input "Select Vendors" at bounding box center [74, 157] width 112 height 21
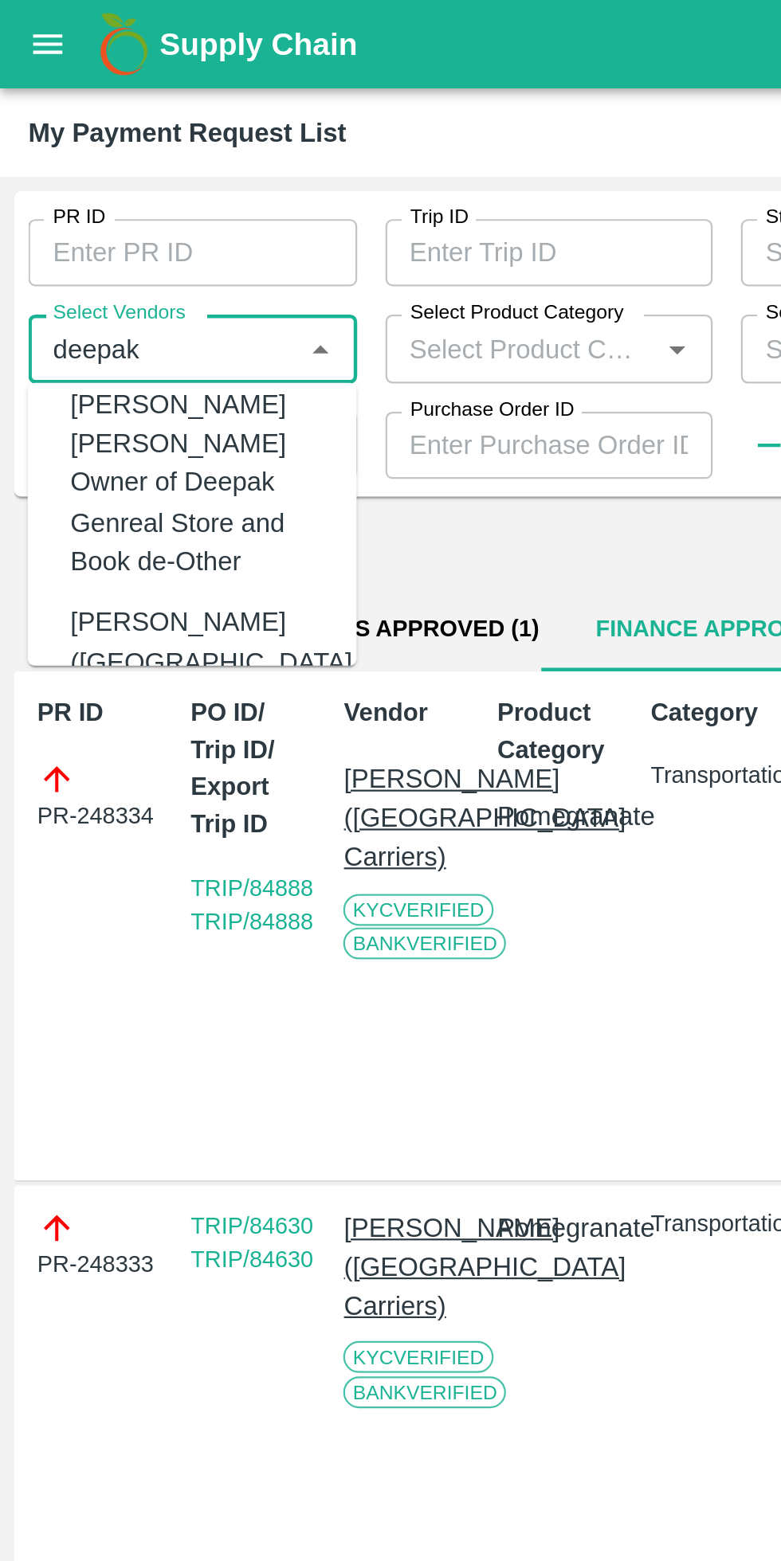
scroll to position [84, 0]
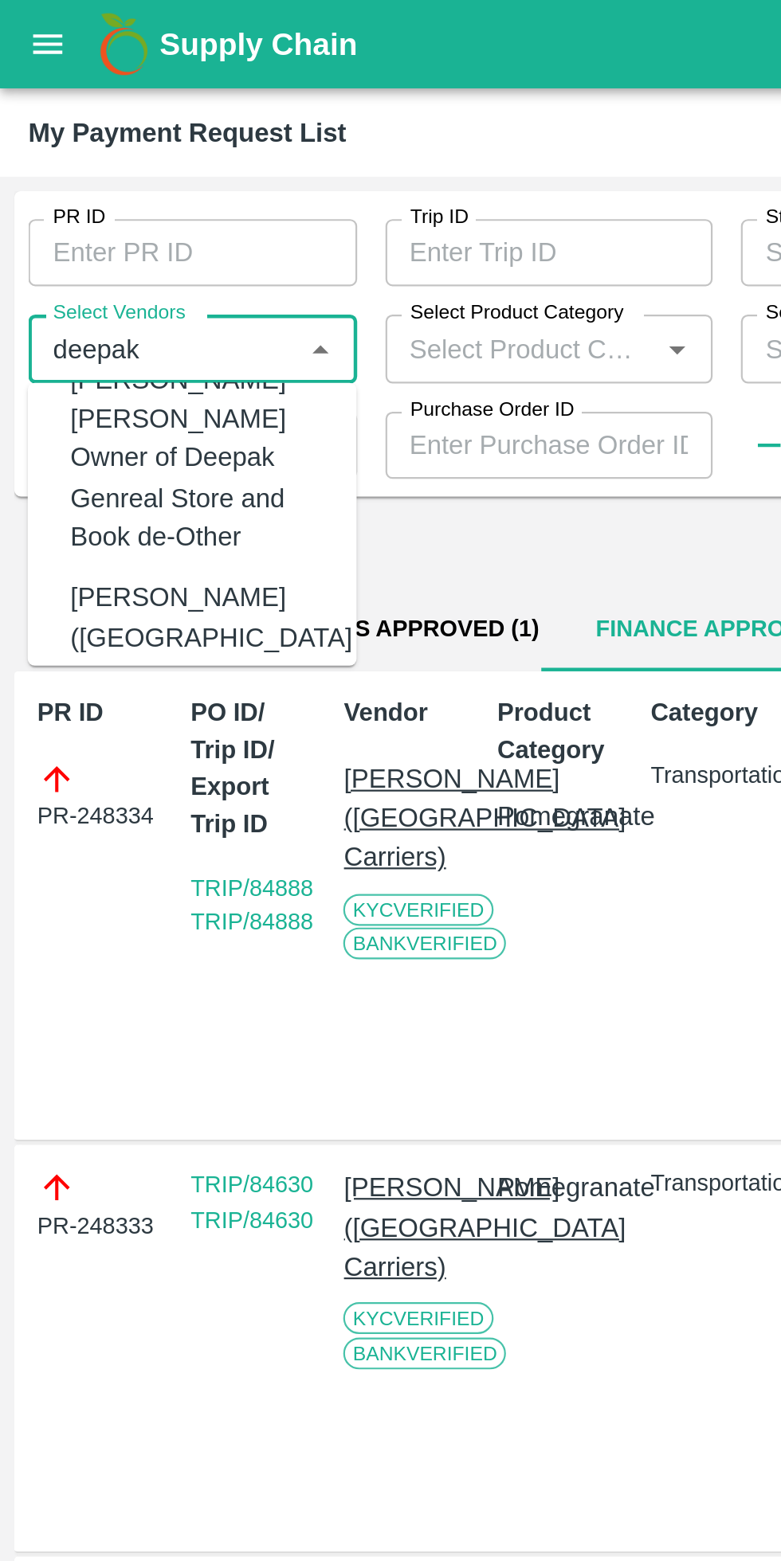
click at [76, 261] on div "[PERSON_NAME]([GEOGRAPHIC_DATA] Road Carriers)-Transporter" at bounding box center [95, 296] width 127 height 71
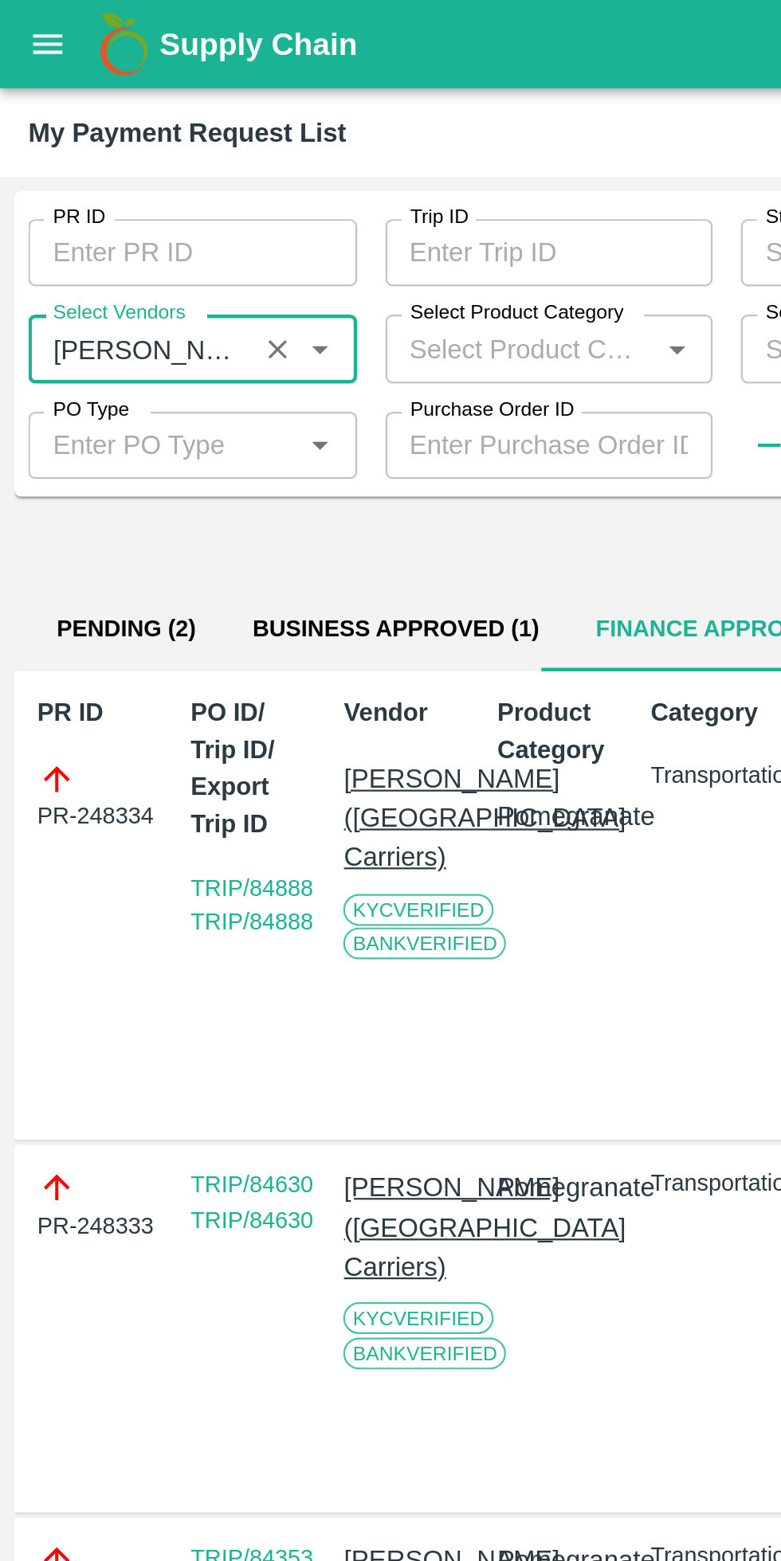
scroll to position [0, 11]
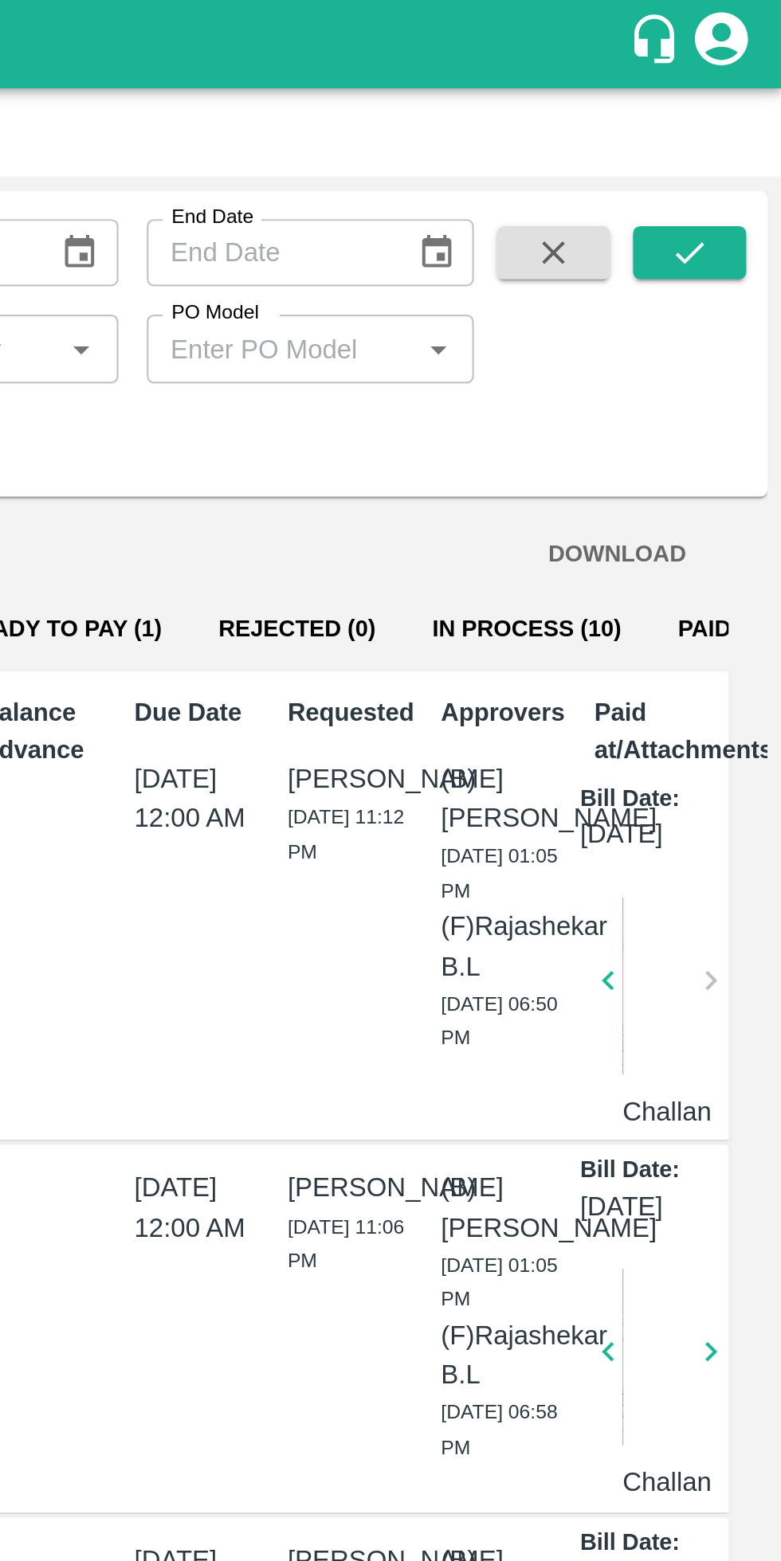
type input "[PERSON_NAME]([GEOGRAPHIC_DATA] Road Carriers)-Transporter"
click at [732, 108] on icon "submit" at bounding box center [740, 114] width 18 height 18
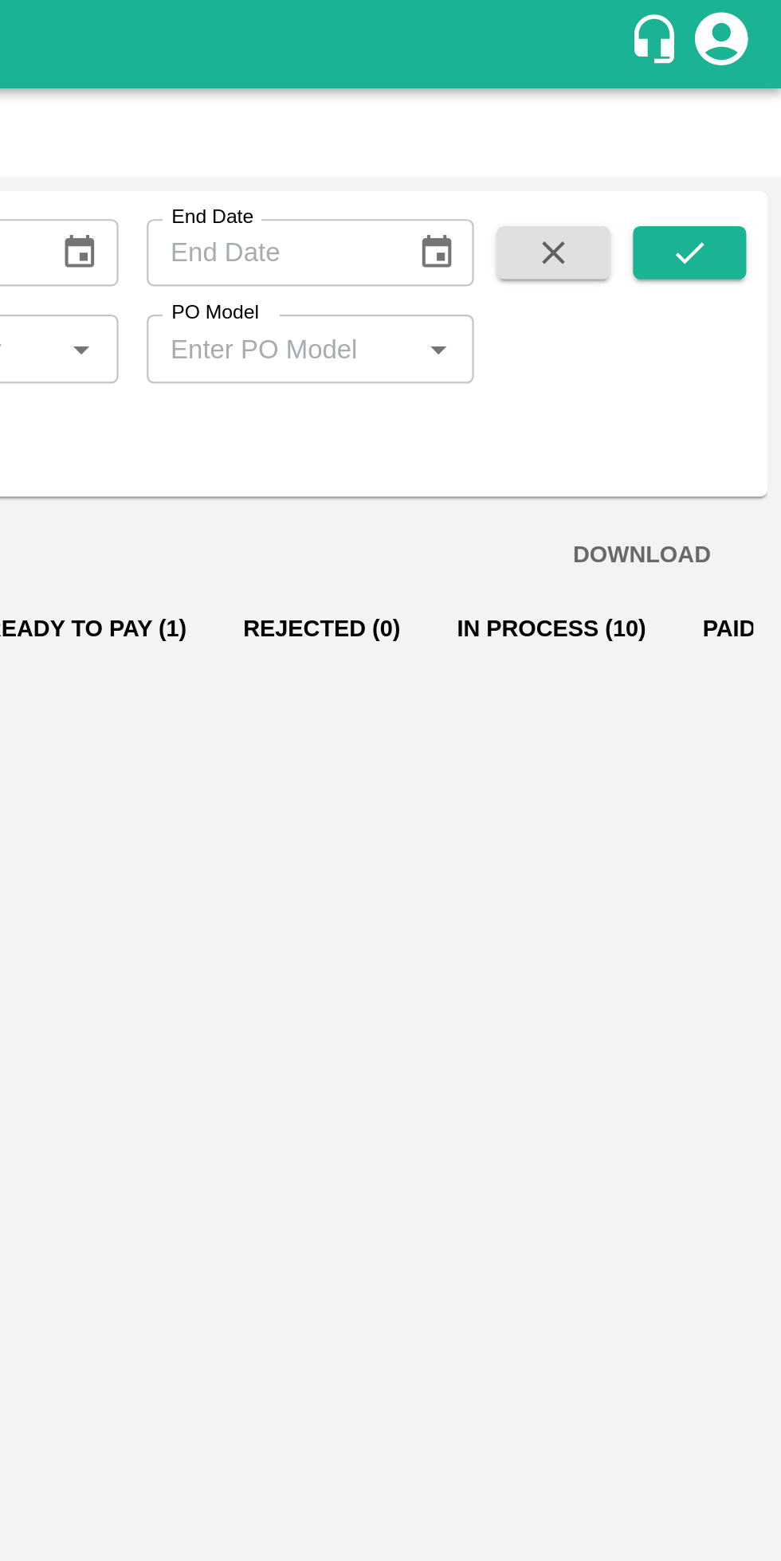
scroll to position [0, 0]
click at [738, 282] on button "Paid (1811)" at bounding box center [773, 283] width 82 height 38
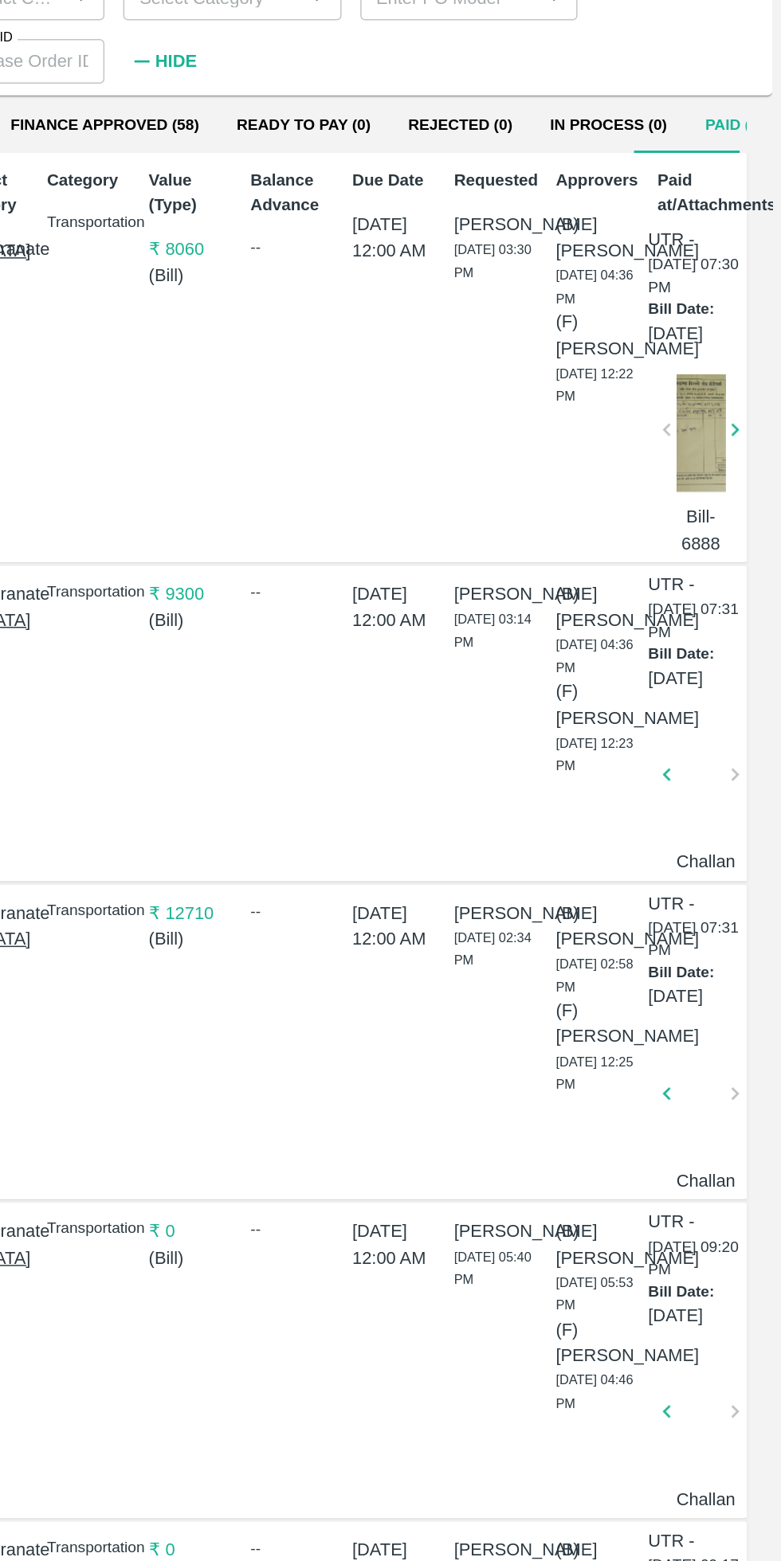
scroll to position [0, 11]
